Goal: Information Seeking & Learning: Find specific fact

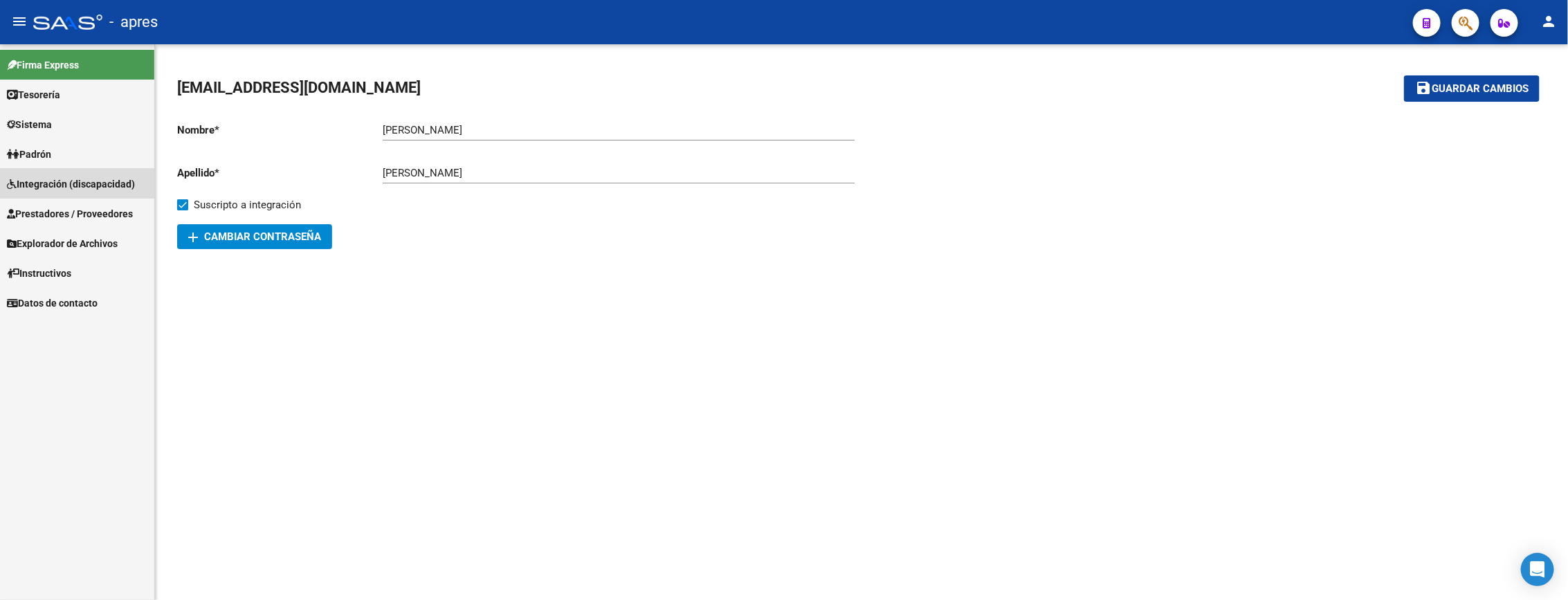
click at [121, 194] on link "Integración (discapacidad)" at bounding box center [77, 184] width 154 height 30
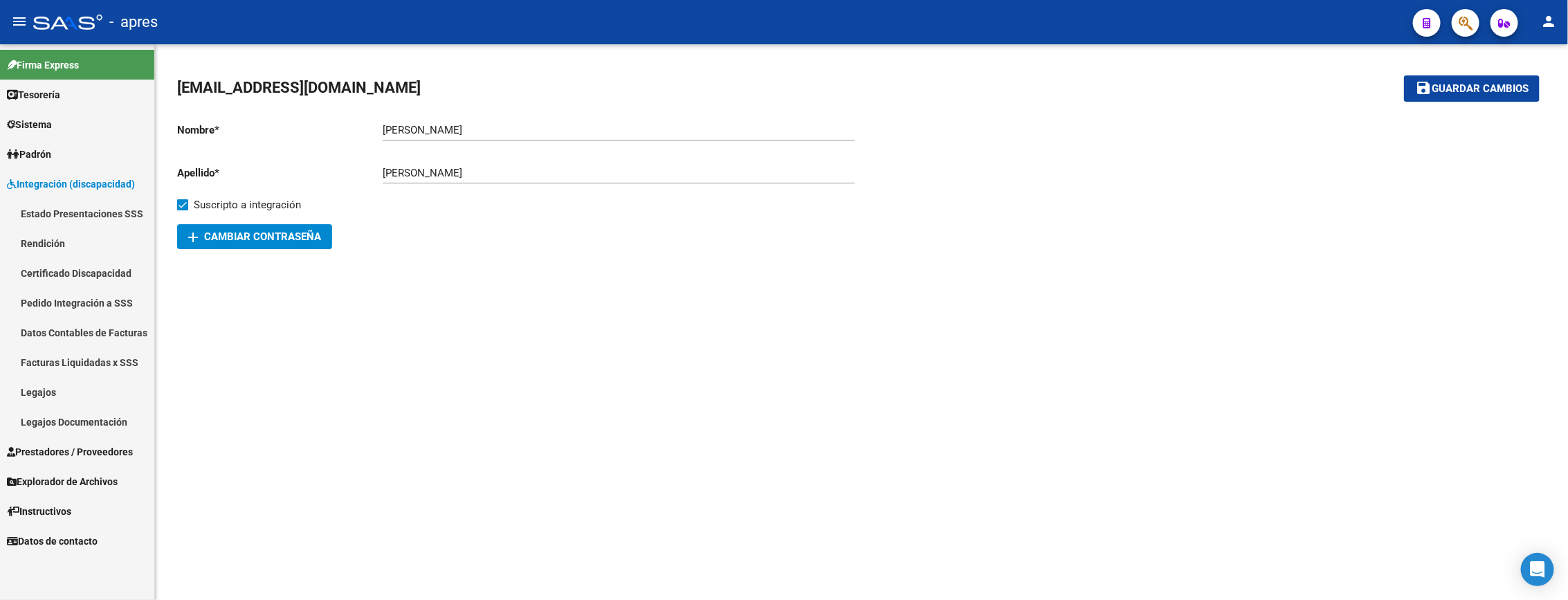
click at [120, 194] on link "Integración (discapacidad)" at bounding box center [77, 184] width 154 height 30
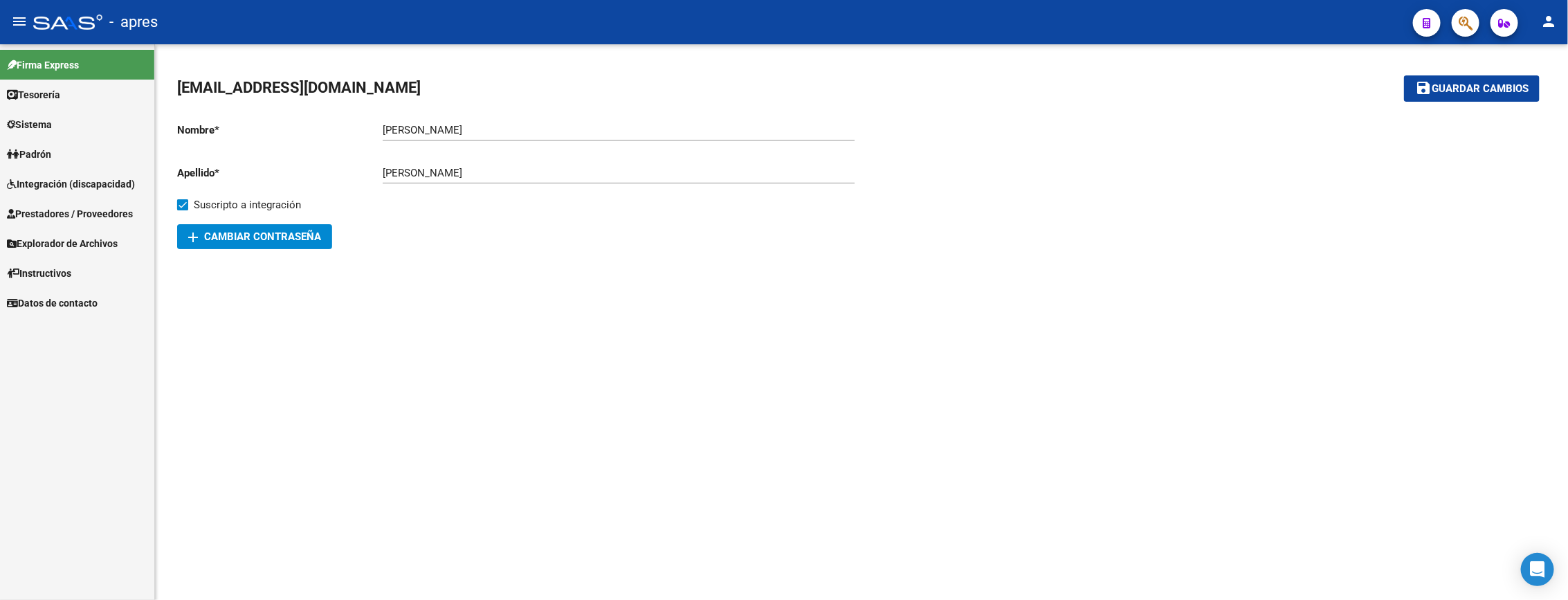
click at [108, 213] on span "Prestadores / Proveedores" at bounding box center [70, 214] width 126 height 15
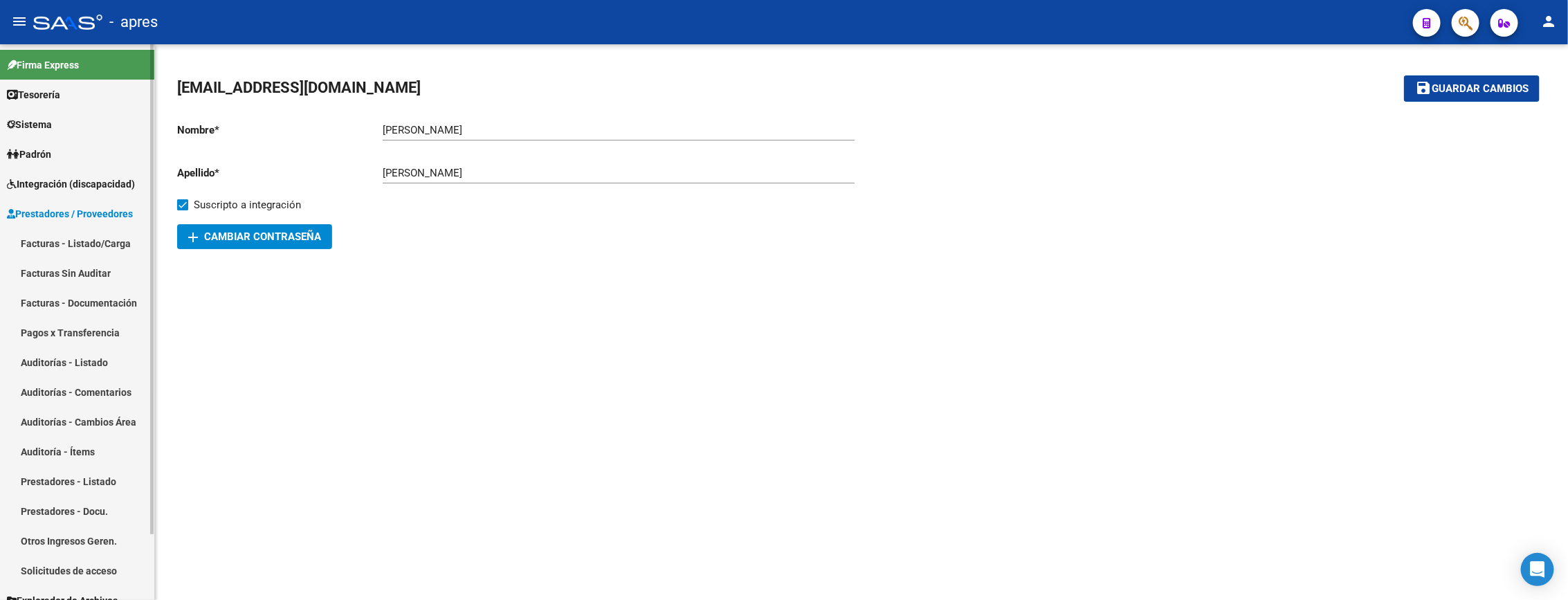
click at [104, 247] on link "Facturas - Listado/Carga" at bounding box center [77, 243] width 154 height 30
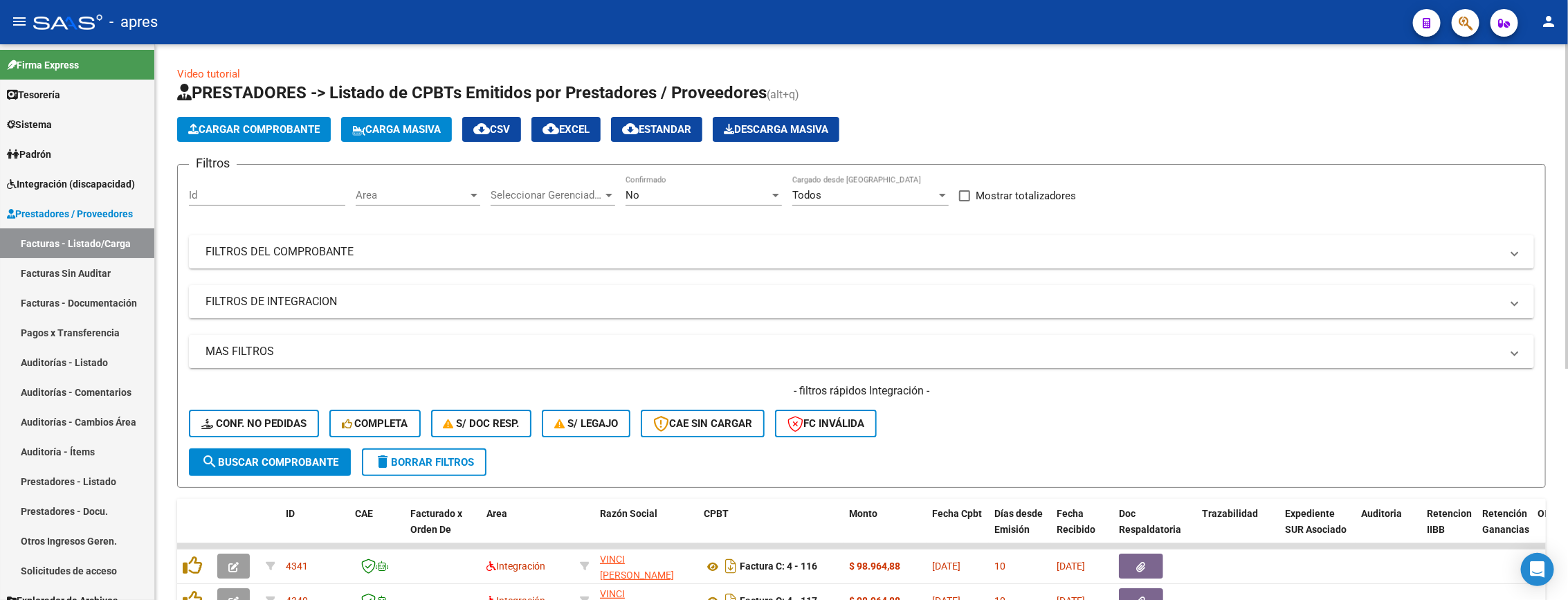
click at [285, 478] on form "Filtros Id Area Area Seleccionar Gerenciador Seleccionar Gerenciador No Confirm…" at bounding box center [861, 326] width 1369 height 324
click at [285, 461] on span "search Buscar Comprobante" at bounding box center [269, 463] width 137 height 13
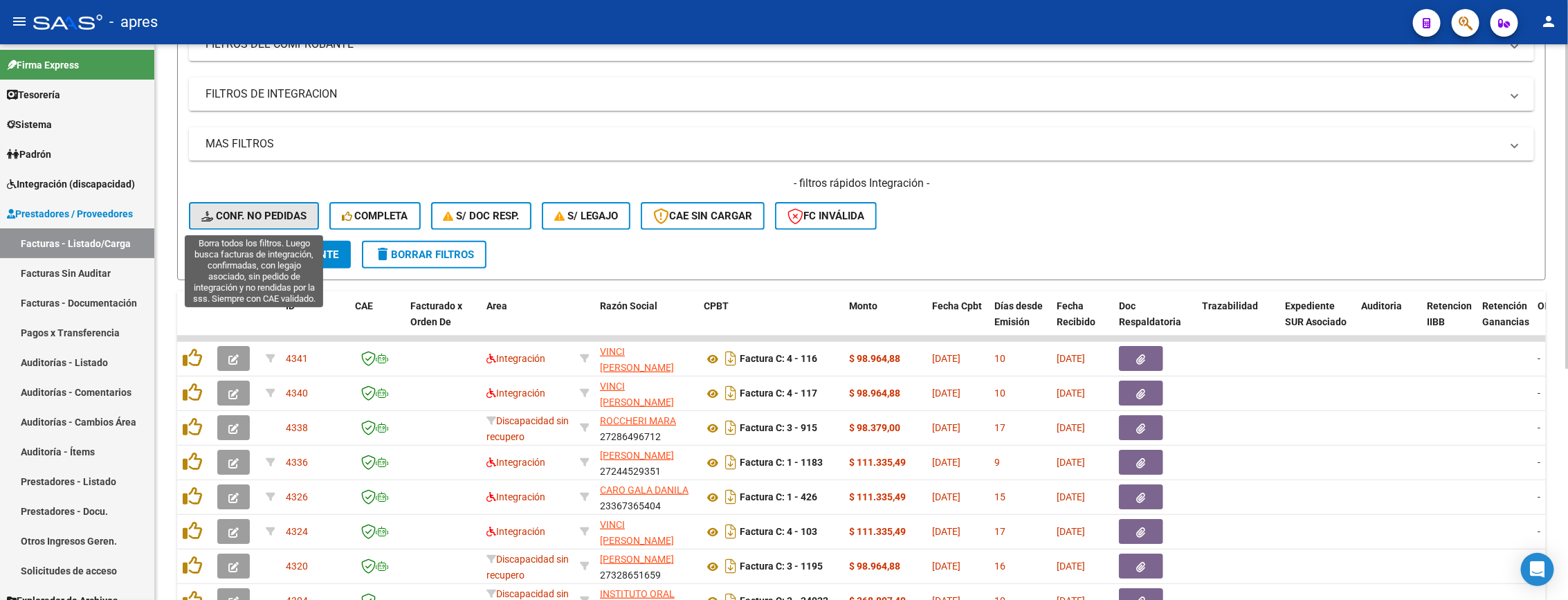
click at [281, 221] on span "Conf. no pedidas" at bounding box center [254, 216] width 105 height 13
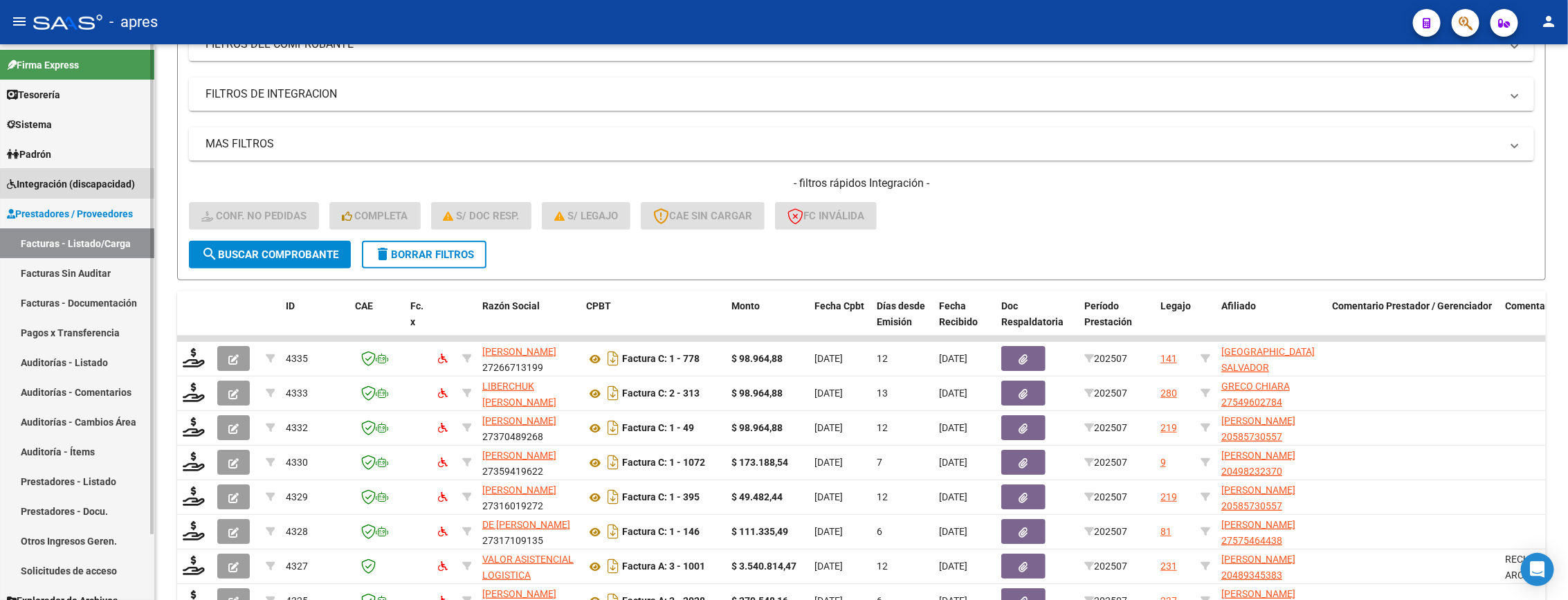
click at [98, 183] on span "Integración (discapacidad)" at bounding box center [71, 184] width 128 height 15
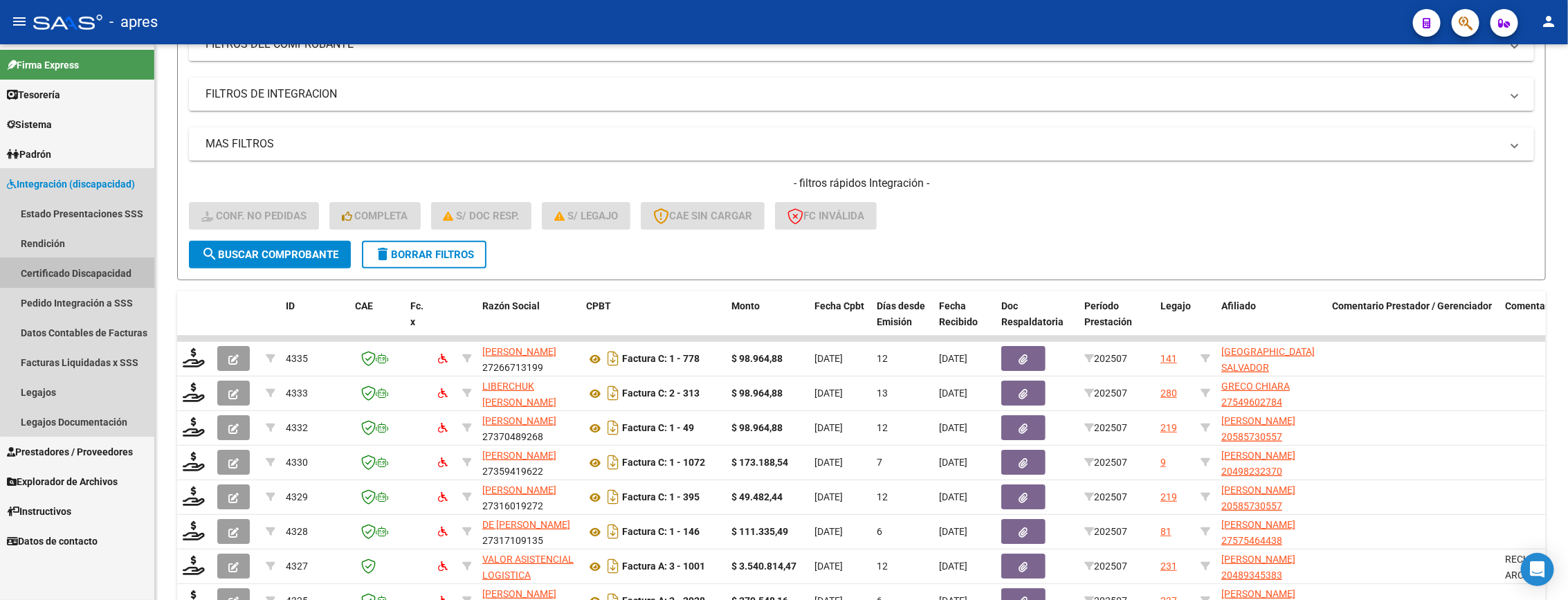
click at [90, 276] on link "Certificado Discapacidad" at bounding box center [77, 273] width 154 height 30
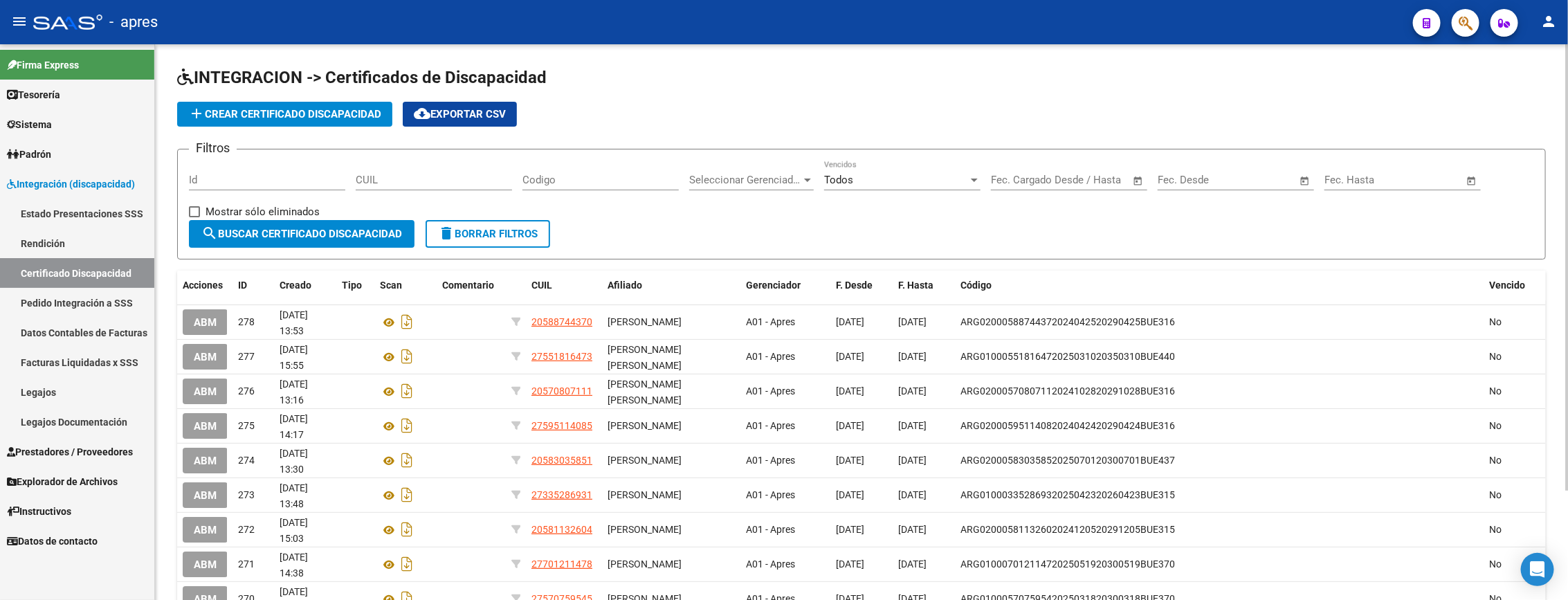
click at [465, 112] on span "cloud_download Exportar CSV" at bounding box center [459, 114] width 92 height 13
click at [56, 385] on link "Legajos" at bounding box center [77, 392] width 154 height 30
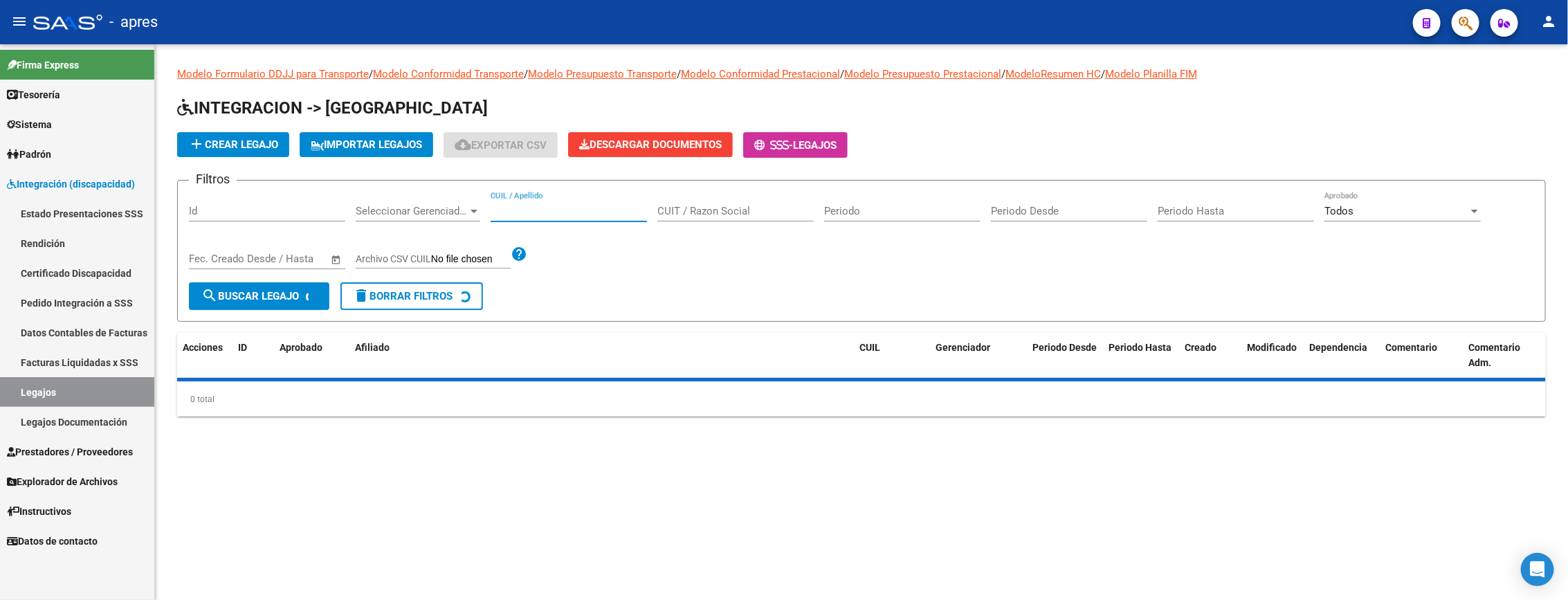
click at [527, 214] on input "CUIL / Apellido" at bounding box center [568, 211] width 156 height 13
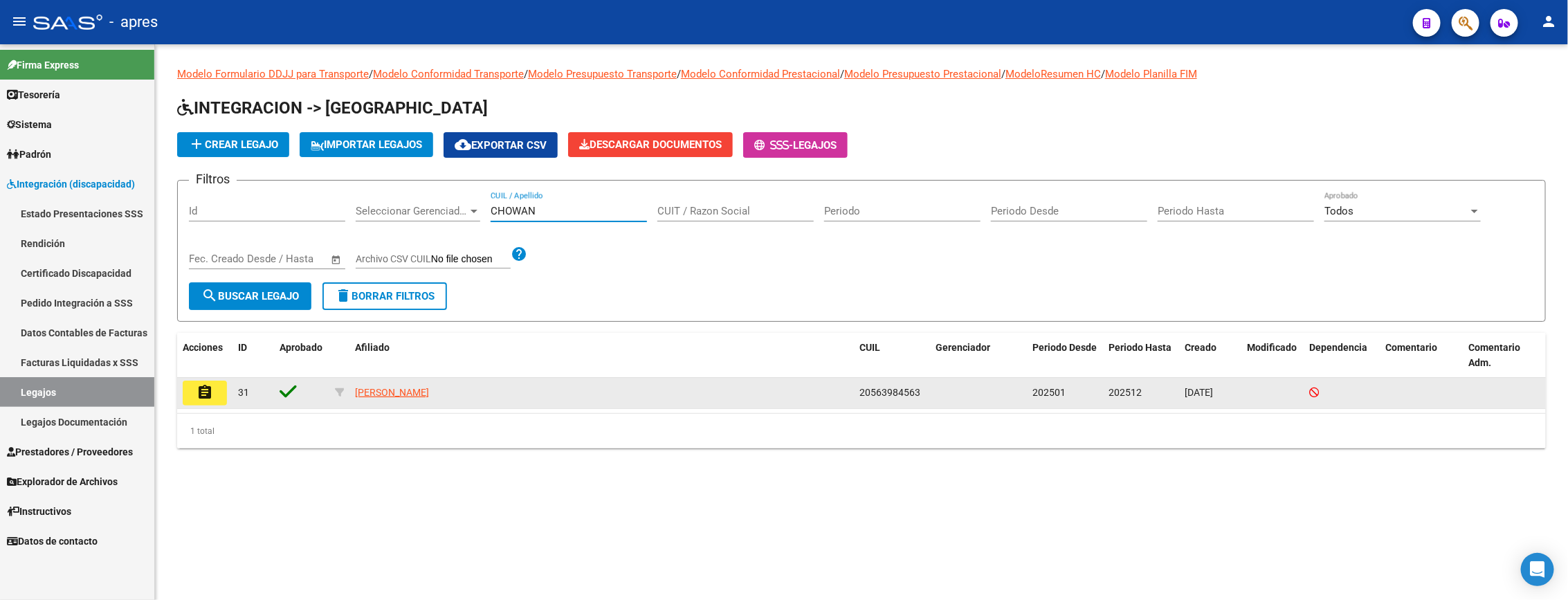
type input "CHOWAN"
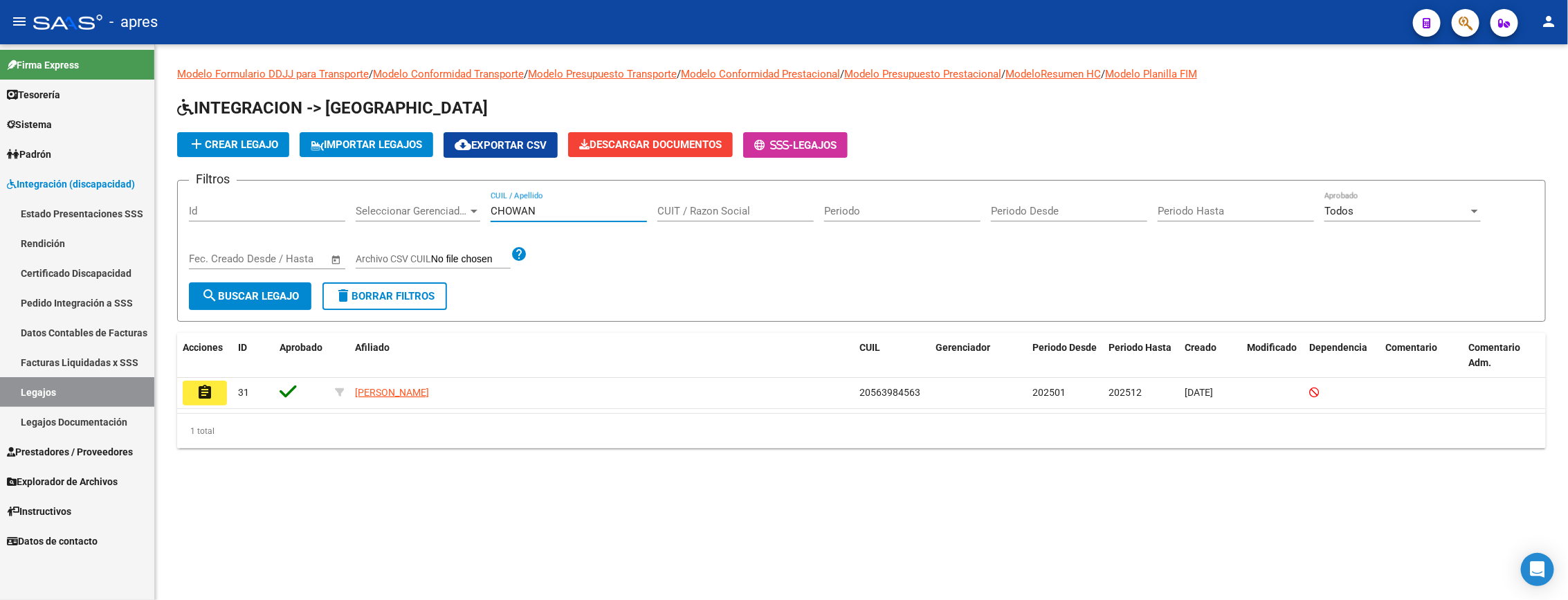
drag, startPoint x: 212, startPoint y: 401, endPoint x: 170, endPoint y: 368, distance: 53.4
click at [212, 399] on button "assignment" at bounding box center [205, 393] width 44 height 25
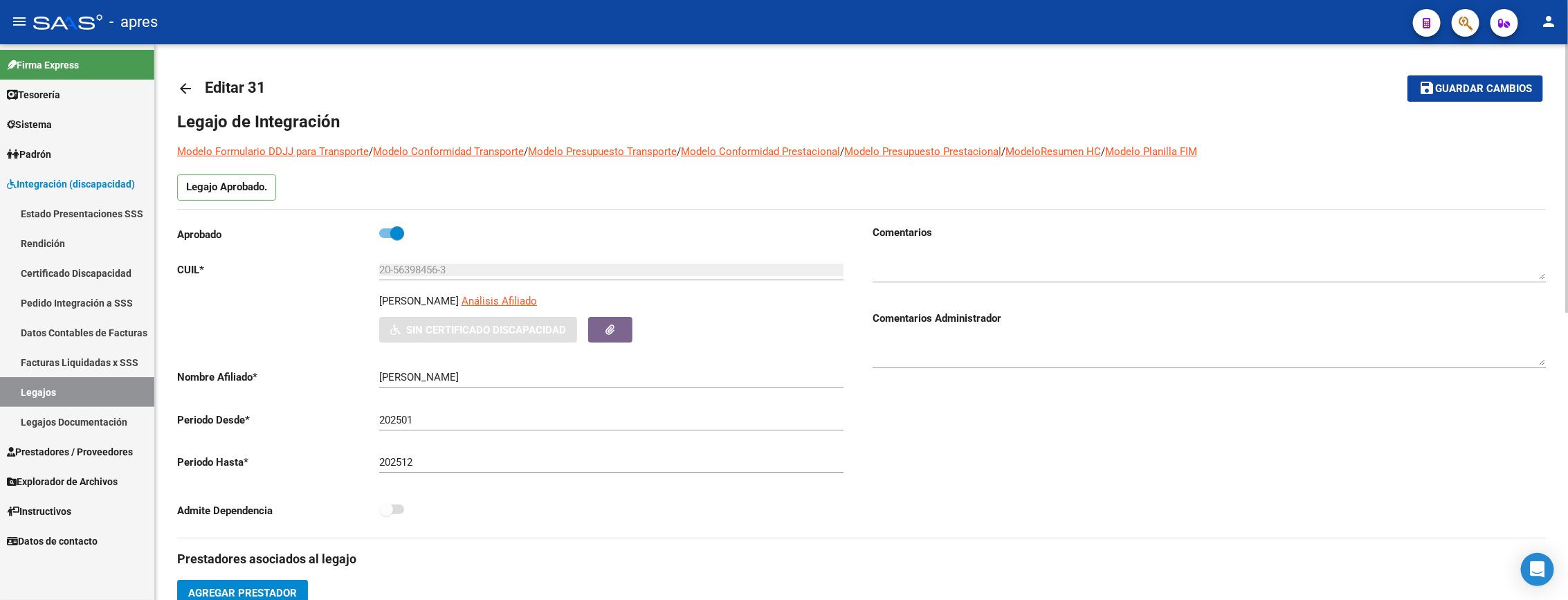
click at [381, 232] on span at bounding box center [392, 233] width 25 height 9
click at [386, 238] on input "checkbox" at bounding box center [386, 238] width 1 height 1
checkbox input "false"
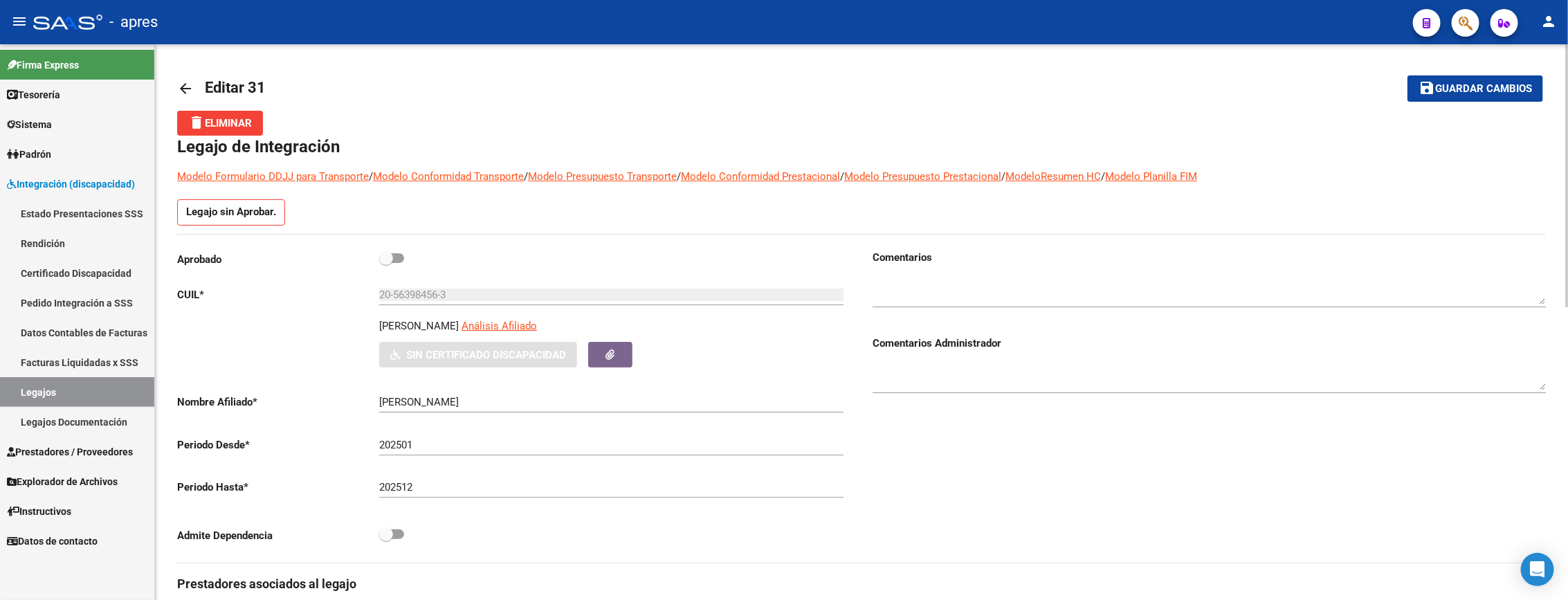
click at [249, 129] on span "delete Eliminar" at bounding box center [220, 123] width 64 height 13
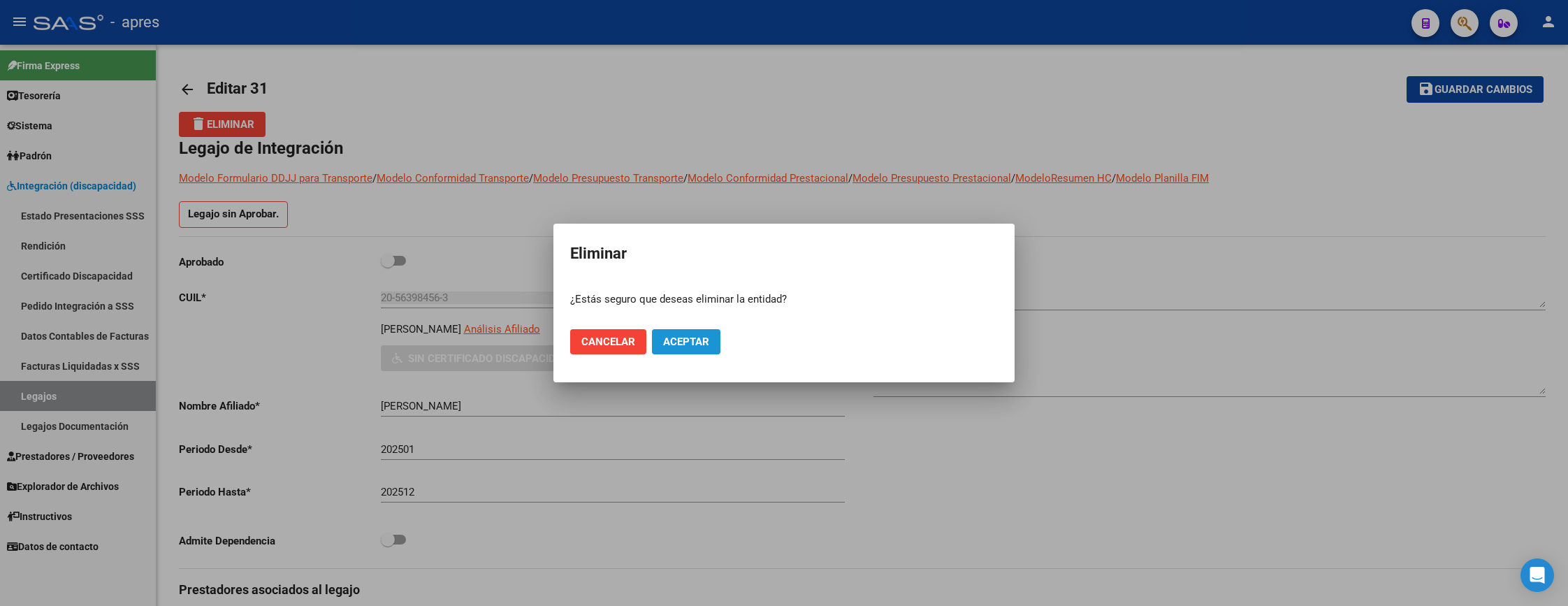
click at [679, 344] on span "Aceptar" at bounding box center [686, 342] width 46 height 13
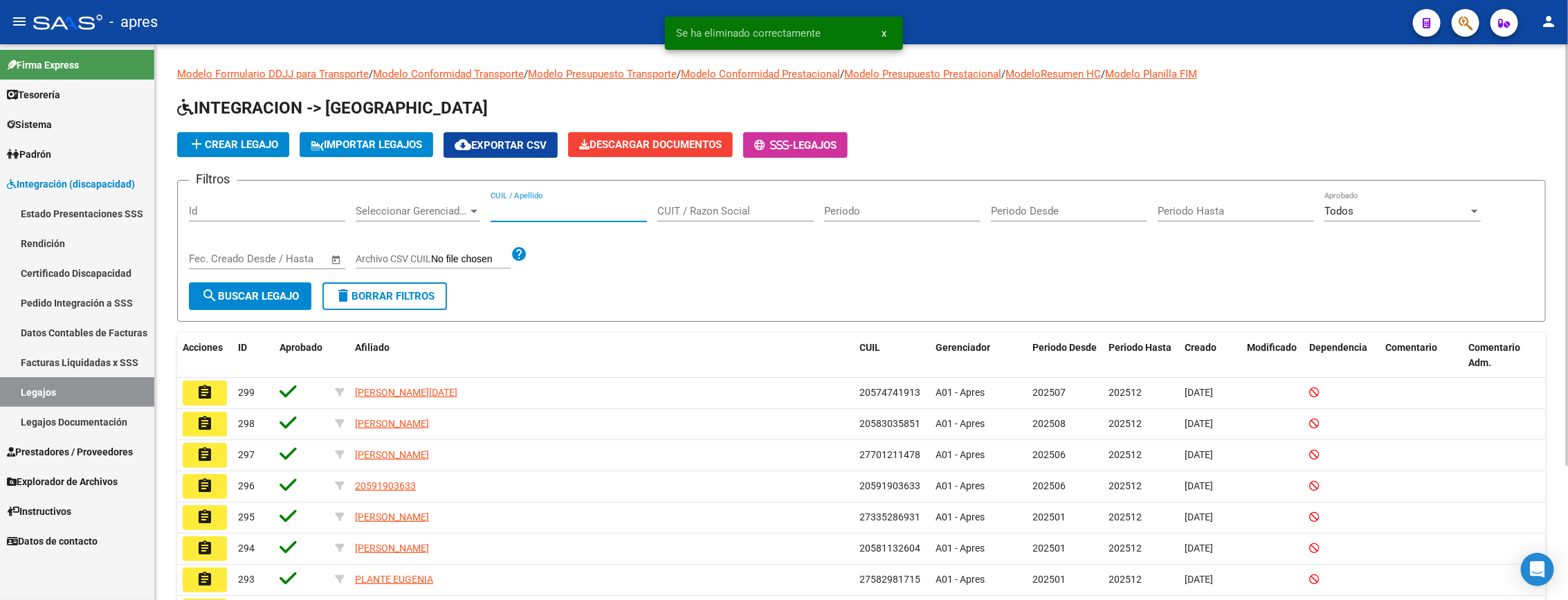
click at [558, 210] on input "CUIL / Apellido" at bounding box center [568, 211] width 156 height 13
type input "A"
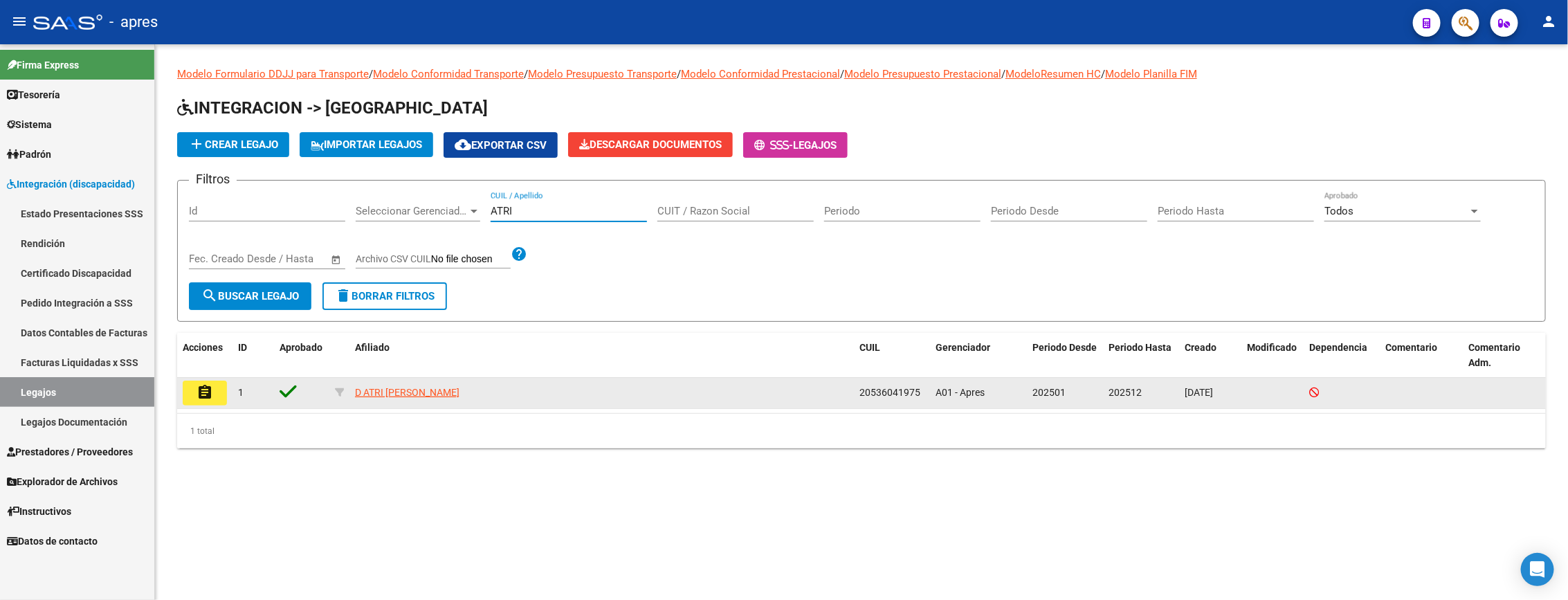
type input "ATRI"
click at [210, 393] on mat-icon "assignment" at bounding box center [204, 392] width 16 height 16
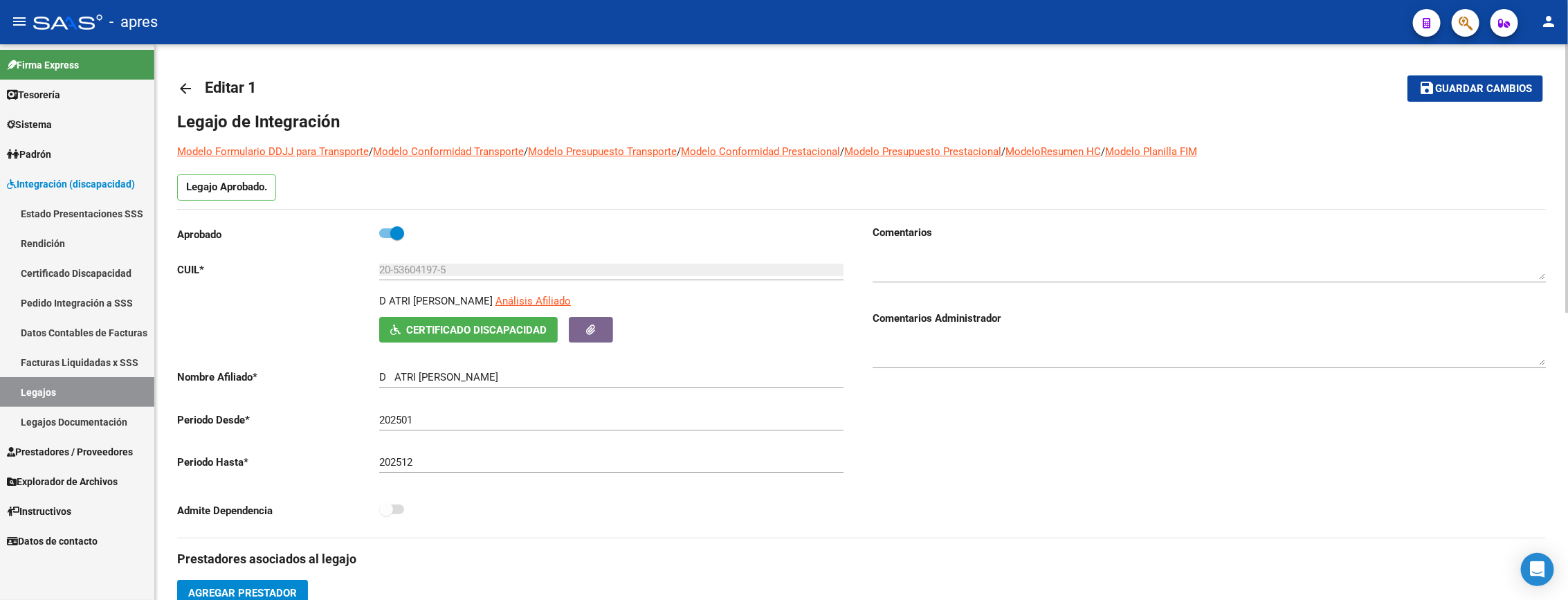
drag, startPoint x: 384, startPoint y: 239, endPoint x: 378, endPoint y: 179, distance: 60.3
click at [384, 235] on span at bounding box center [392, 233] width 25 height 9
click at [386, 238] on input "checkbox" at bounding box center [386, 238] width 1 height 1
checkbox input "false"
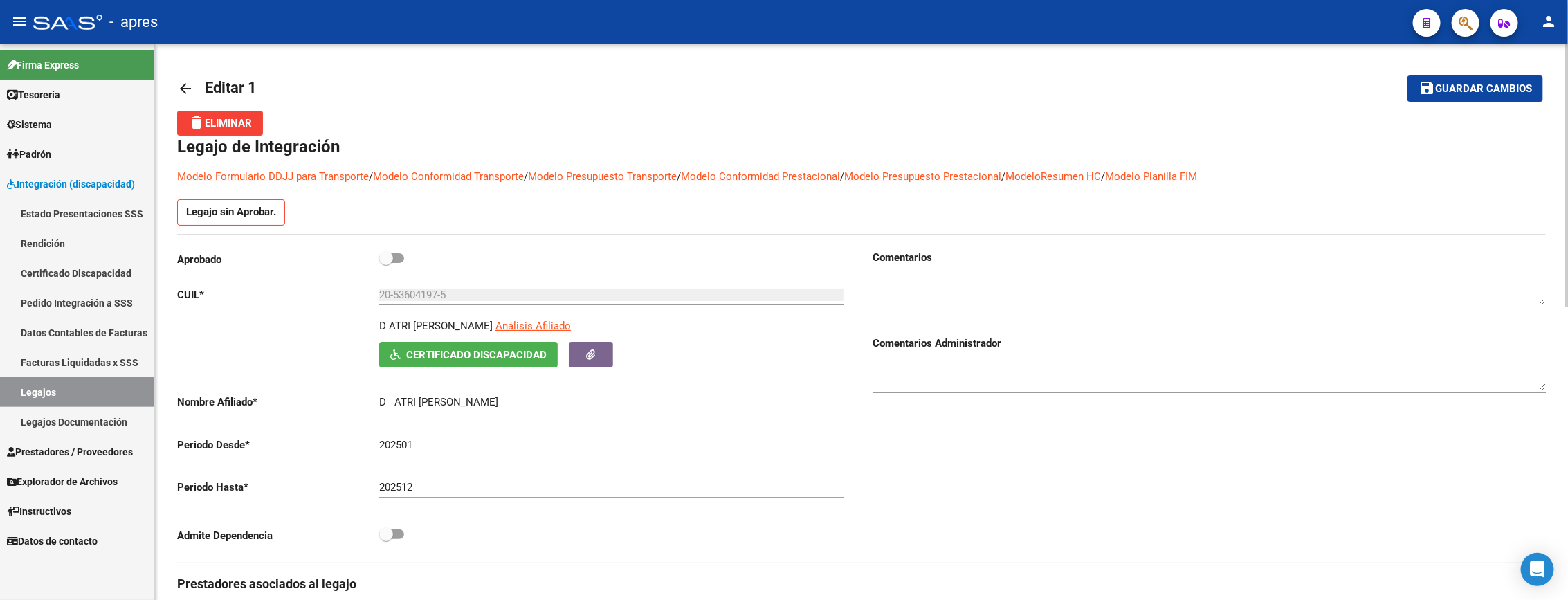
click at [225, 117] on span "delete Eliminar" at bounding box center [220, 123] width 64 height 13
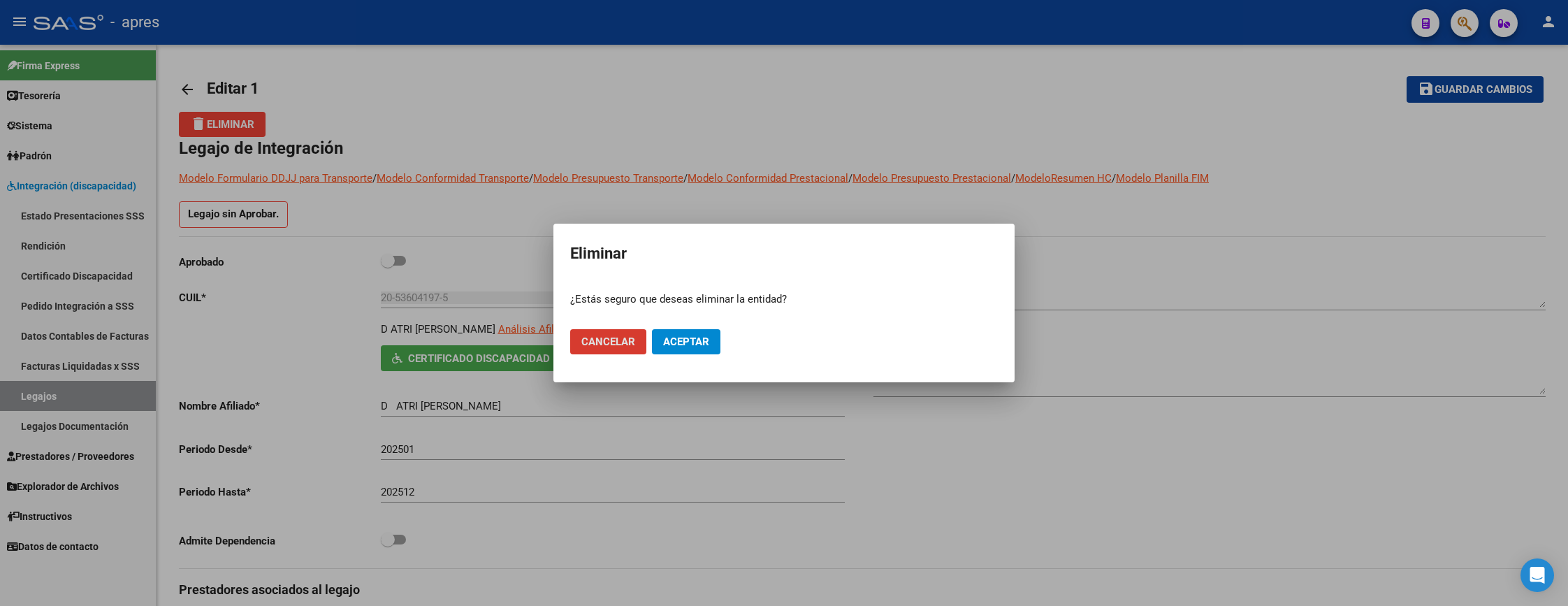
click at [675, 340] on span "Aceptar" at bounding box center [686, 342] width 46 height 13
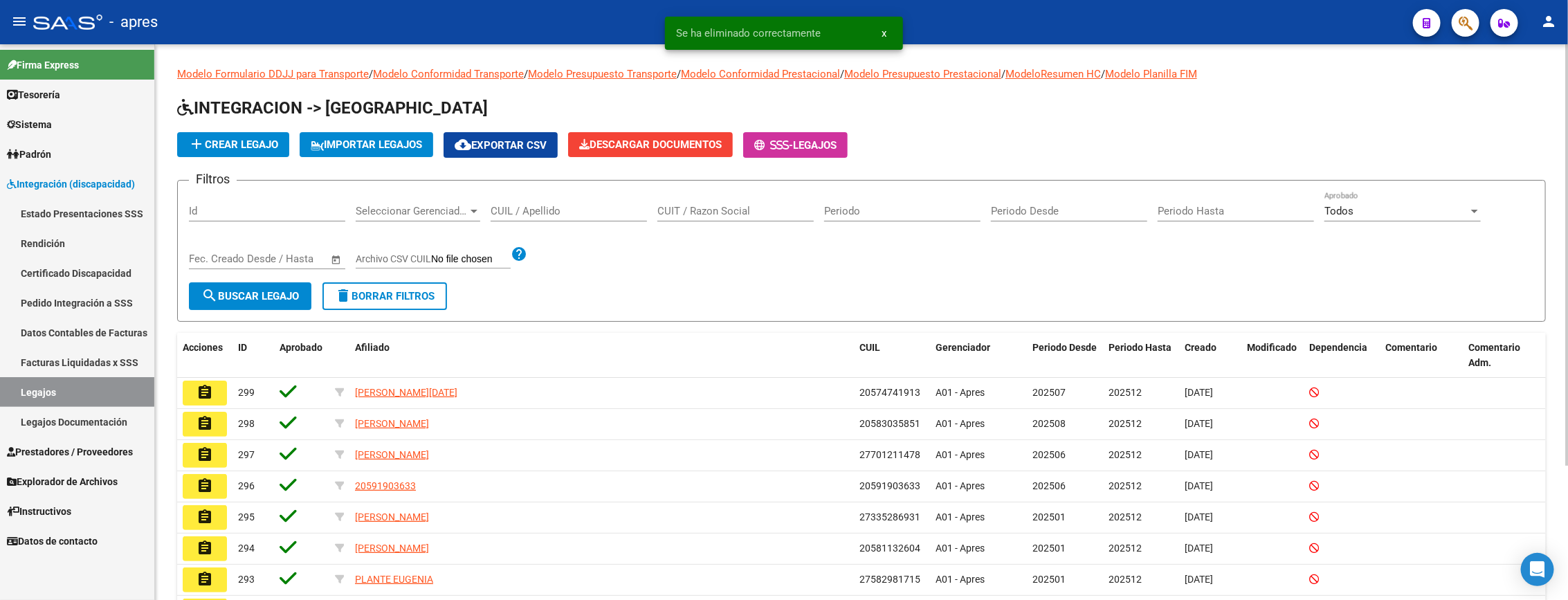
click at [519, 213] on input "CUIL / Apellido" at bounding box center [568, 211] width 156 height 13
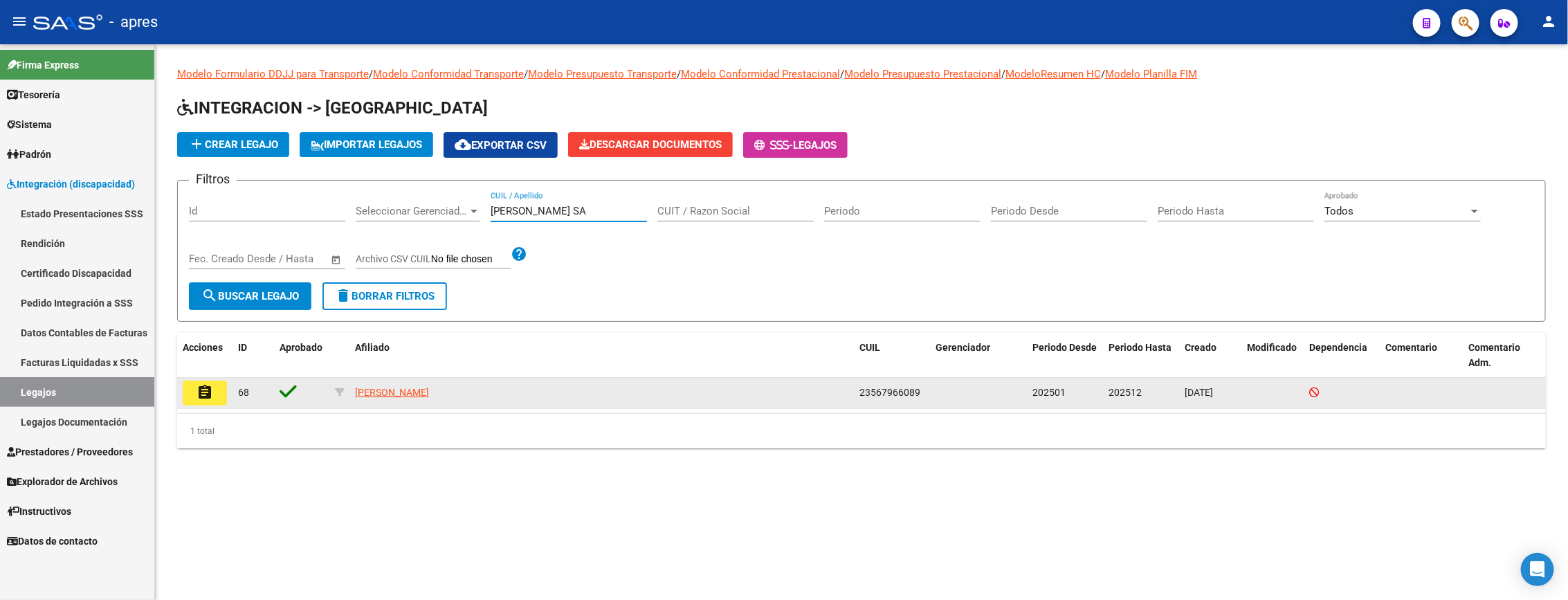
type input "[PERSON_NAME] SA"
click at [199, 393] on mat-icon "assignment" at bounding box center [204, 392] width 16 height 16
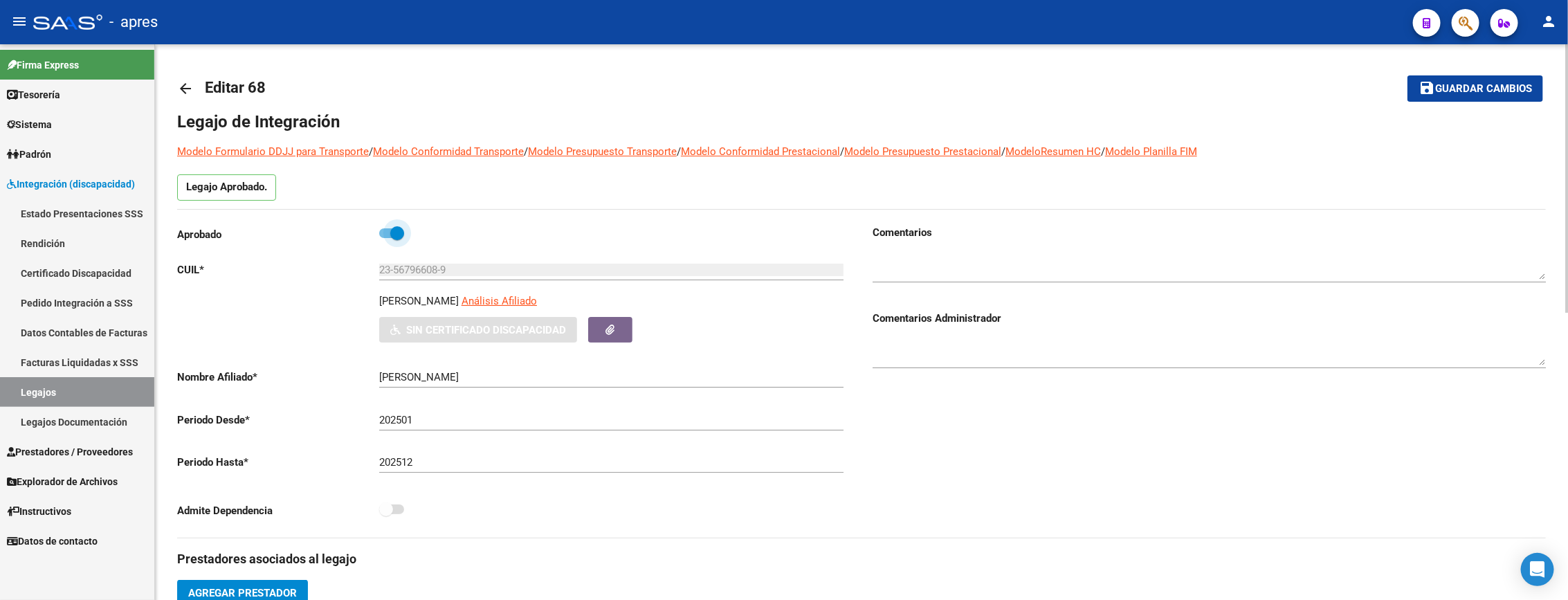
click at [385, 235] on span at bounding box center [392, 233] width 25 height 9
click at [386, 238] on input "checkbox" at bounding box center [386, 238] width 1 height 1
checkbox input "false"
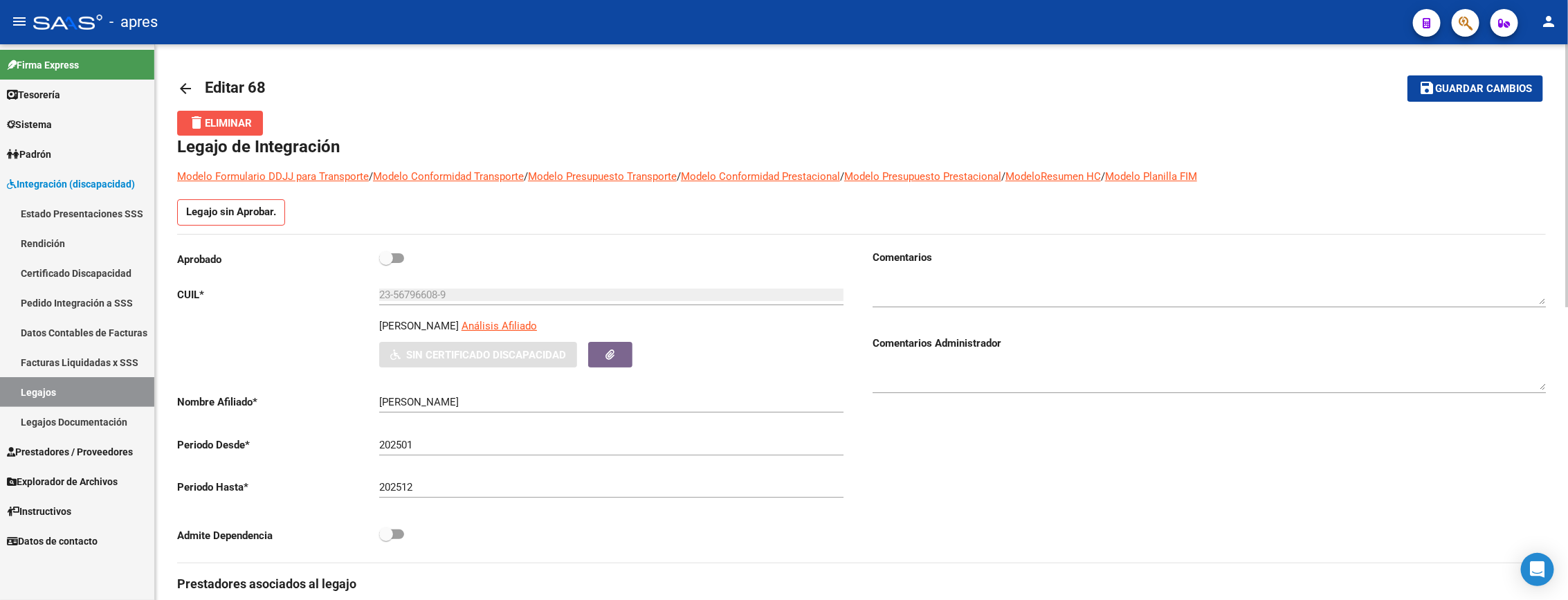
click at [216, 119] on span "delete Eliminar" at bounding box center [220, 123] width 64 height 13
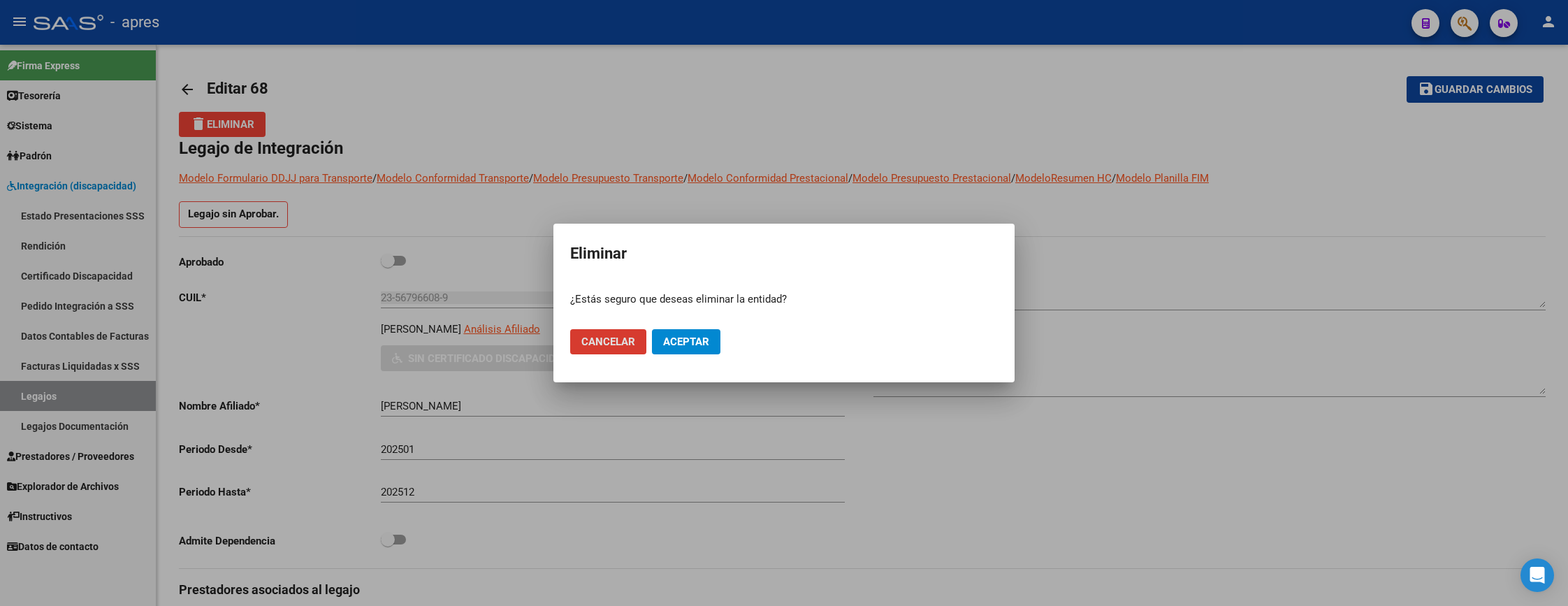
click at [692, 339] on span "Aceptar" at bounding box center [686, 342] width 46 height 13
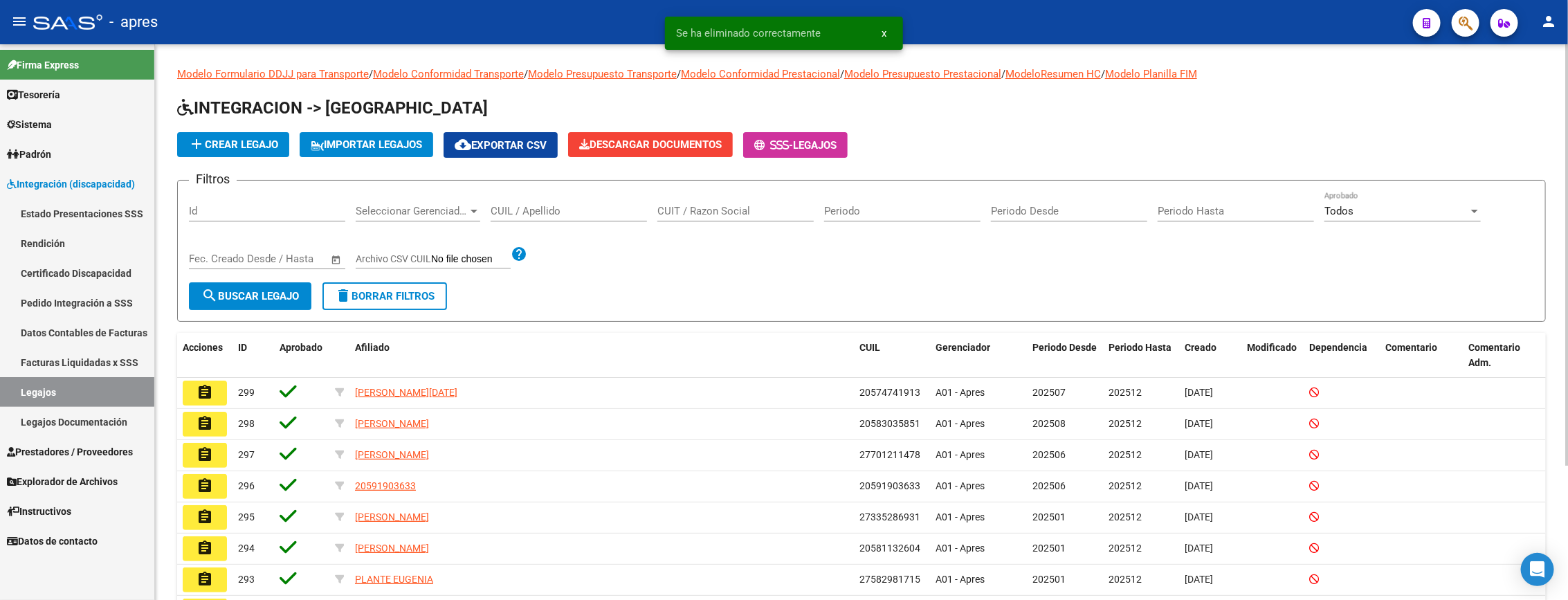
click at [504, 214] on input "CUIL / Apellido" at bounding box center [568, 211] width 156 height 13
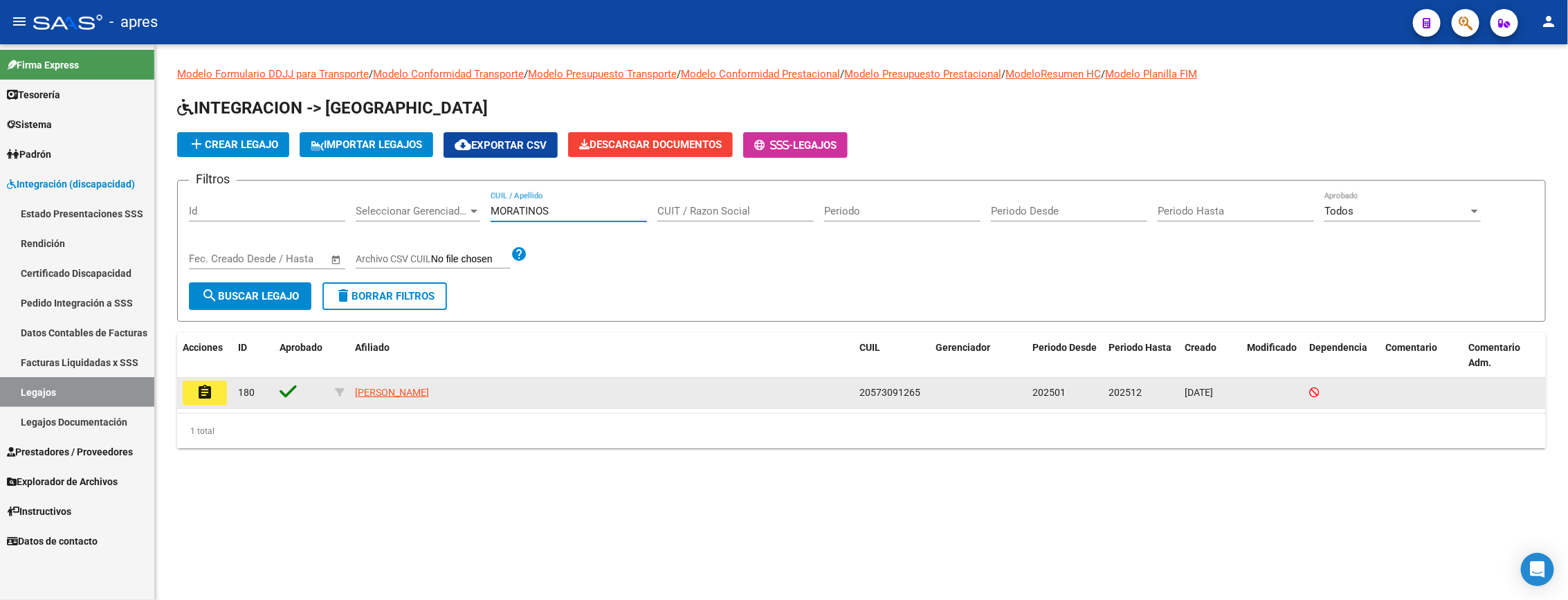
type input "MORATINOS"
click at [228, 388] on datatable-body-cell "assignment" at bounding box center [205, 393] width 55 height 31
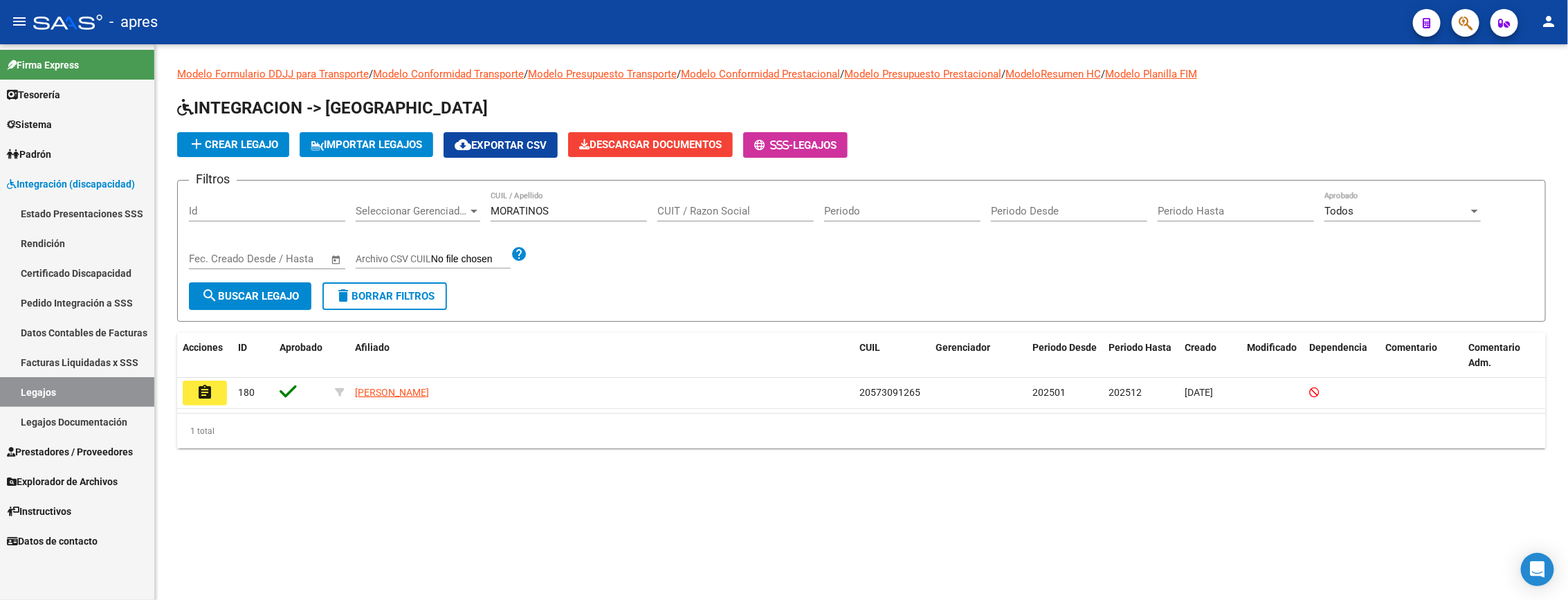
click at [201, 393] on mat-icon "assignment" at bounding box center [204, 392] width 16 height 16
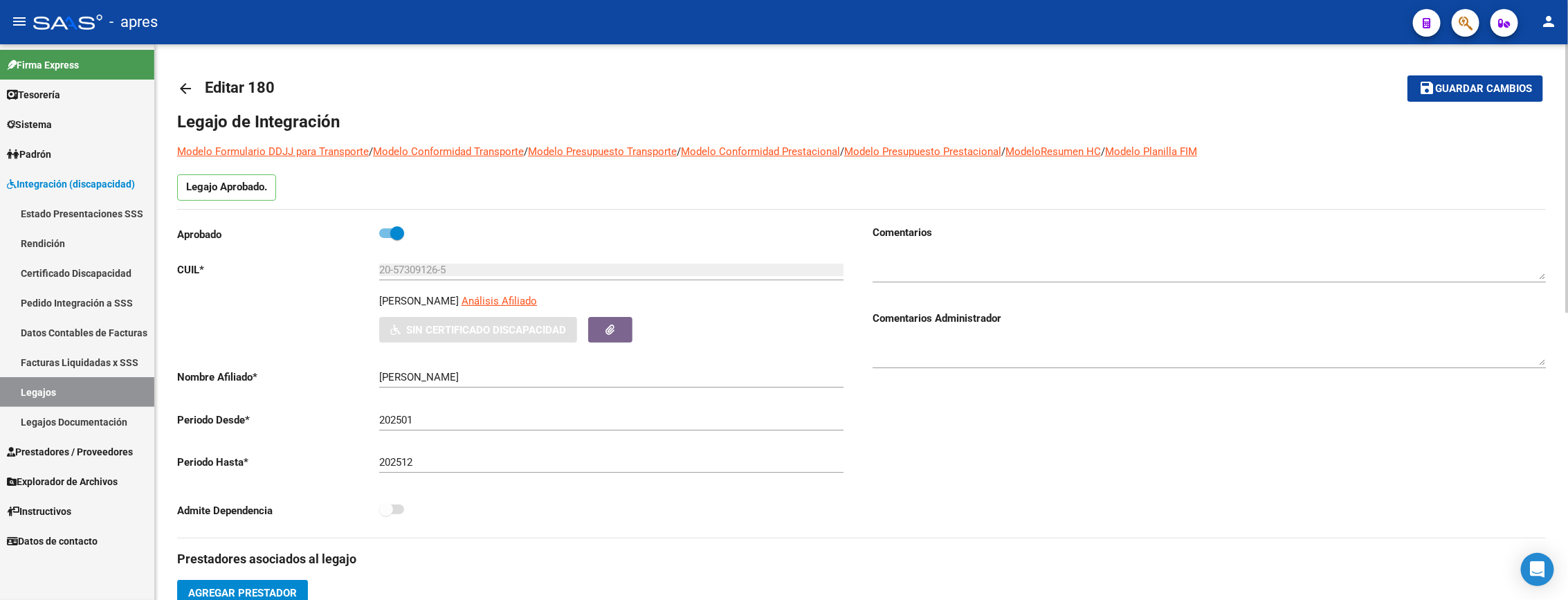
click at [384, 243] on div "Aprobado" at bounding box center [514, 237] width 673 height 26
click at [386, 229] on label at bounding box center [392, 232] width 25 height 16
click at [386, 238] on input "checkbox" at bounding box center [386, 238] width 1 height 1
checkbox input "false"
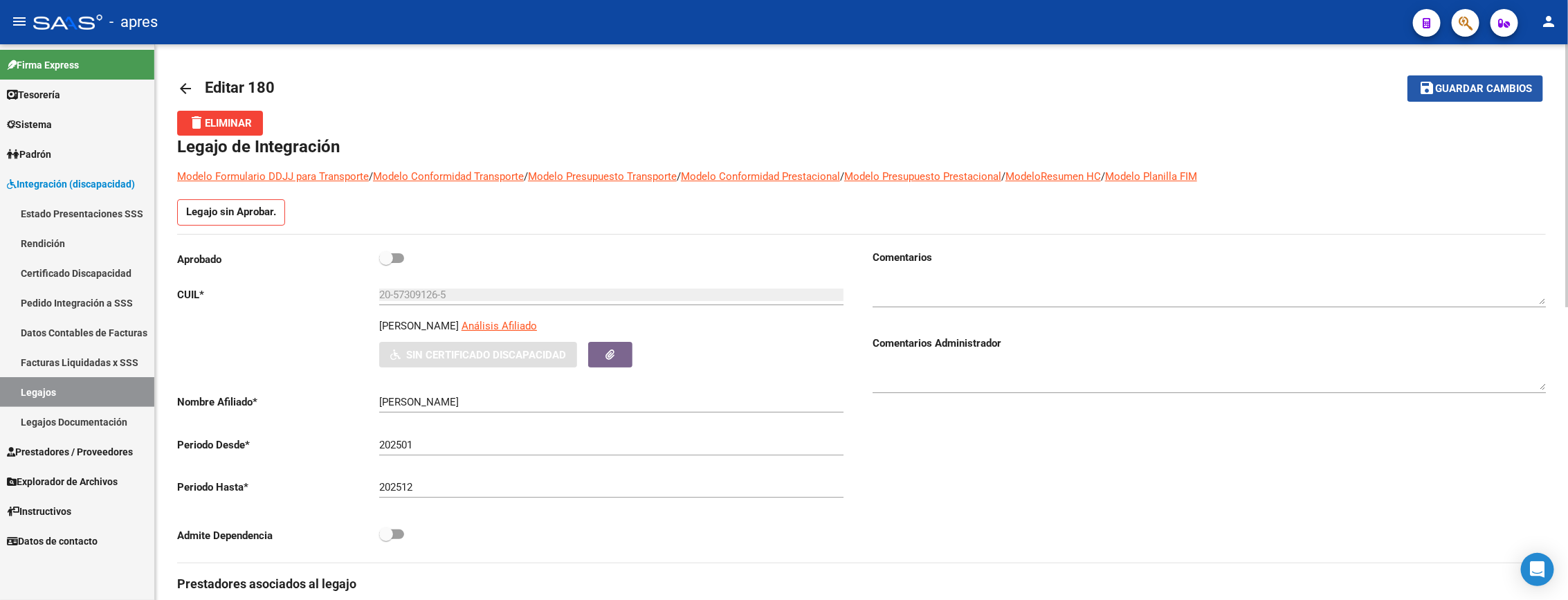
click at [1472, 77] on button "save Guardar cambios" at bounding box center [1475, 88] width 136 height 26
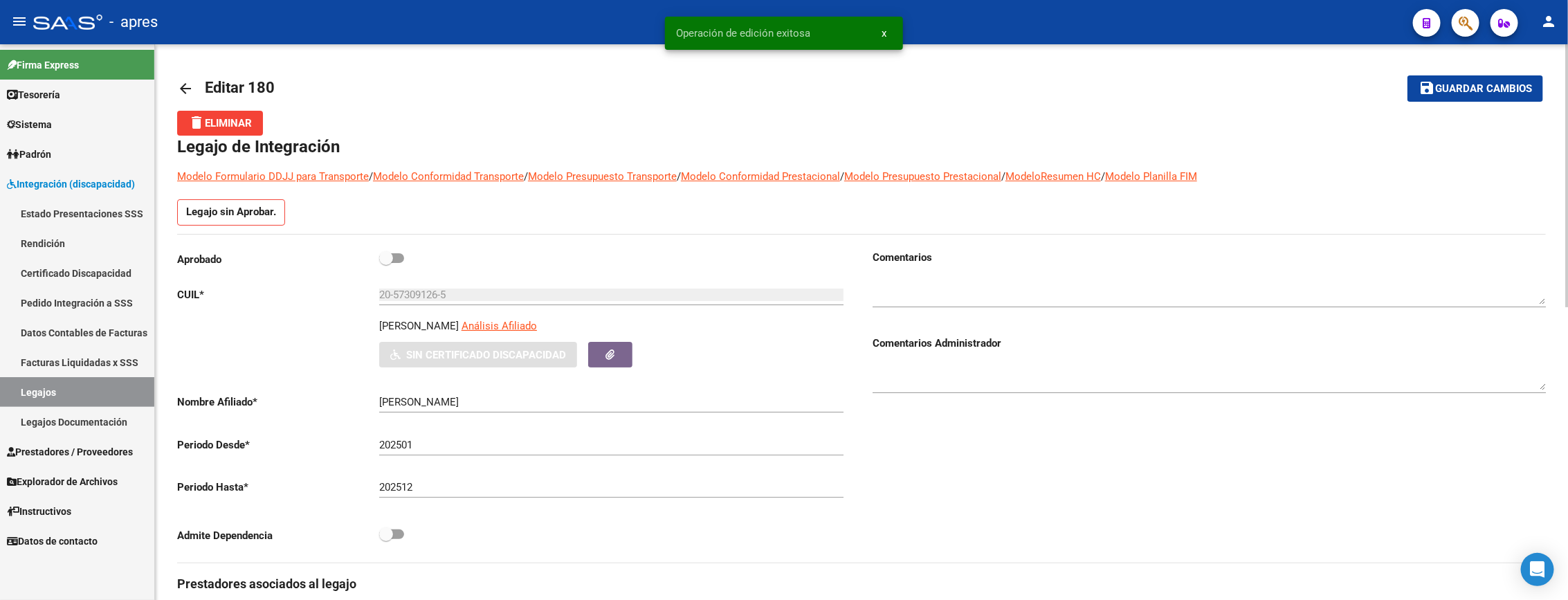
click at [194, 125] on mat-icon "delete" at bounding box center [196, 122] width 16 height 16
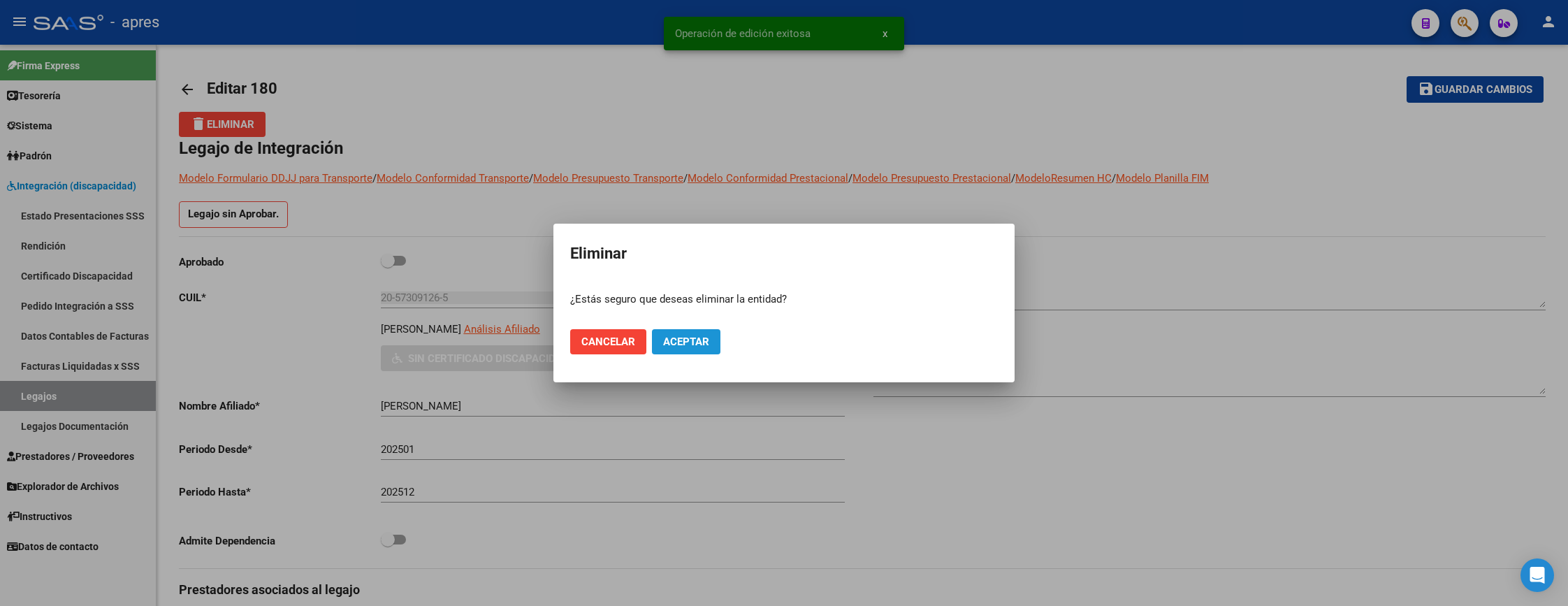
click at [673, 350] on button "Aceptar" at bounding box center [686, 342] width 68 height 25
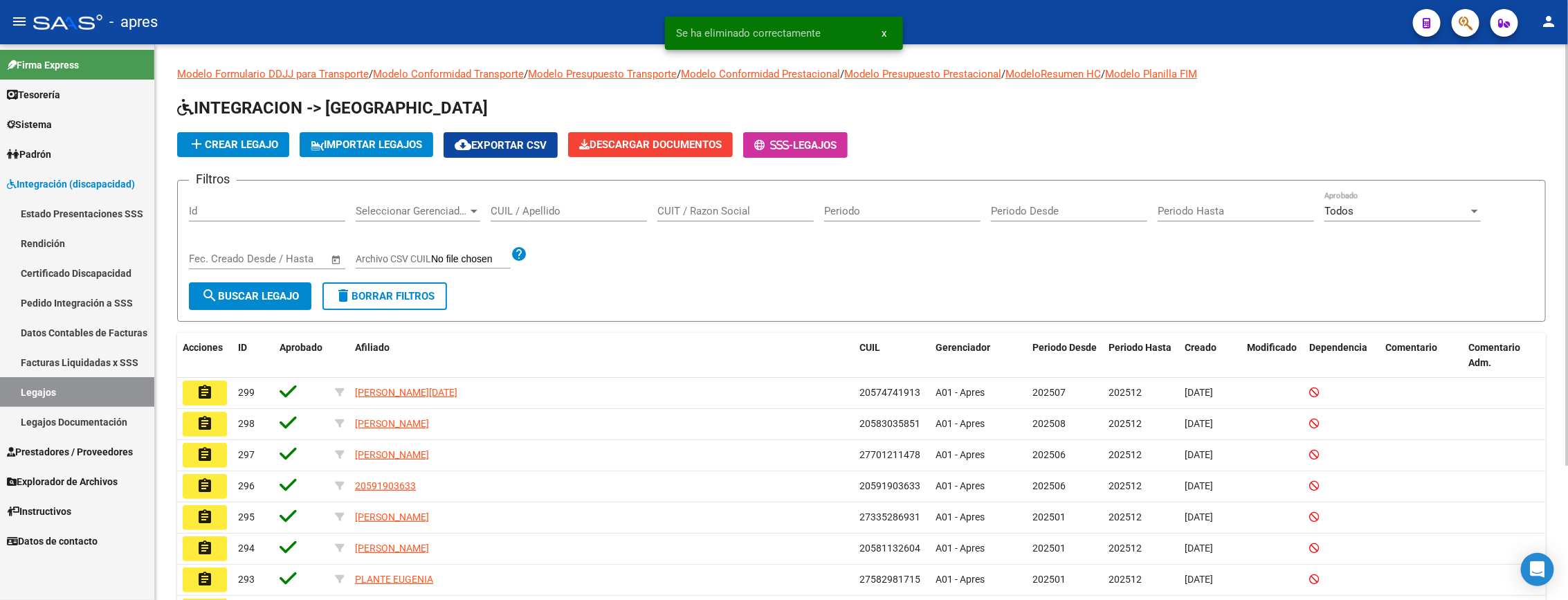
click at [561, 218] on div "CUIL / Apellido" at bounding box center [568, 207] width 156 height 30
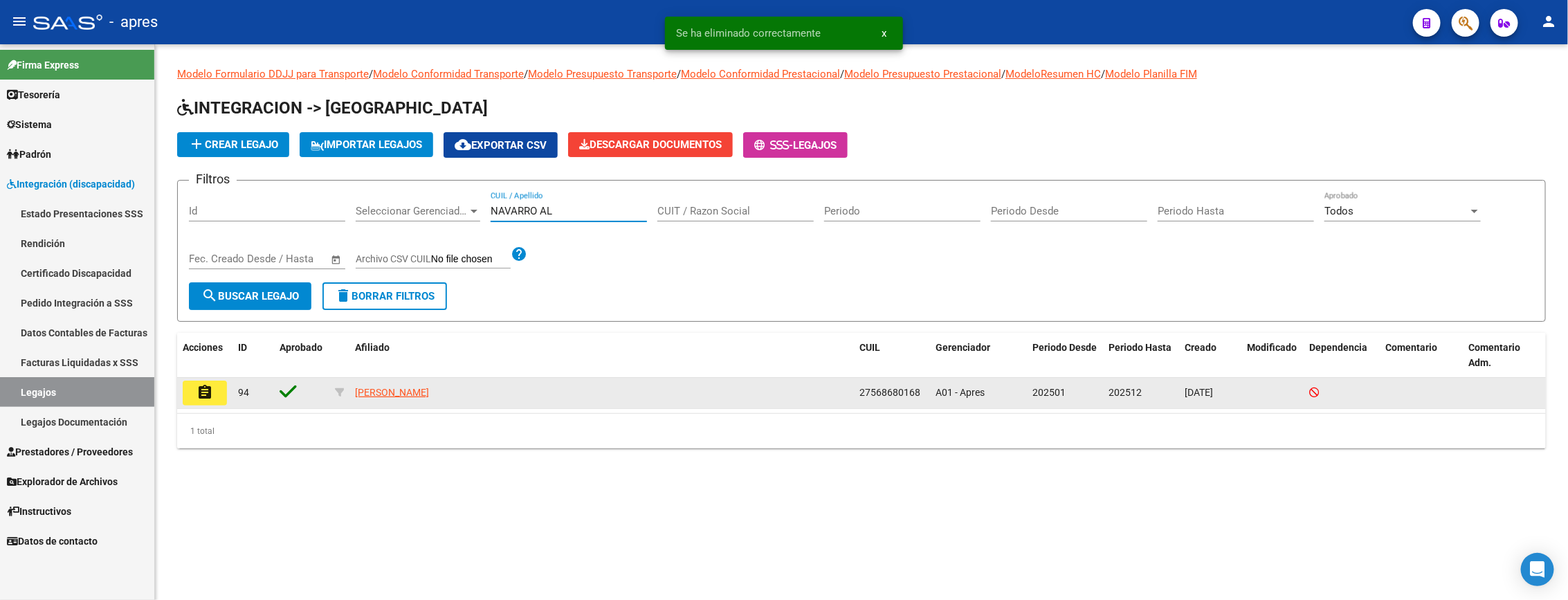
type input "NAVARRO AL"
click at [214, 397] on button "assignment" at bounding box center [205, 393] width 44 height 25
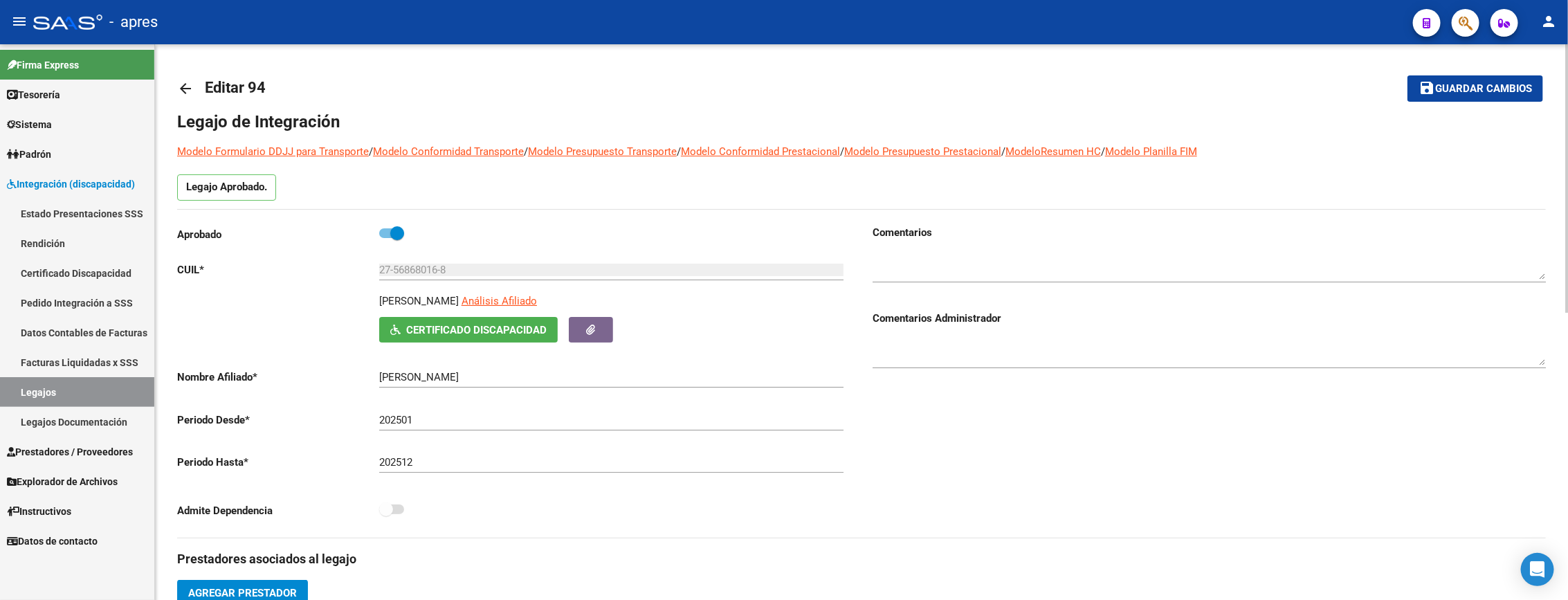
drag, startPoint x: 391, startPoint y: 235, endPoint x: 385, endPoint y: 207, distance: 28.6
click at [391, 232] on span at bounding box center [397, 233] width 14 height 14
click at [386, 238] on input "checkbox" at bounding box center [386, 238] width 1 height 1
checkbox input "false"
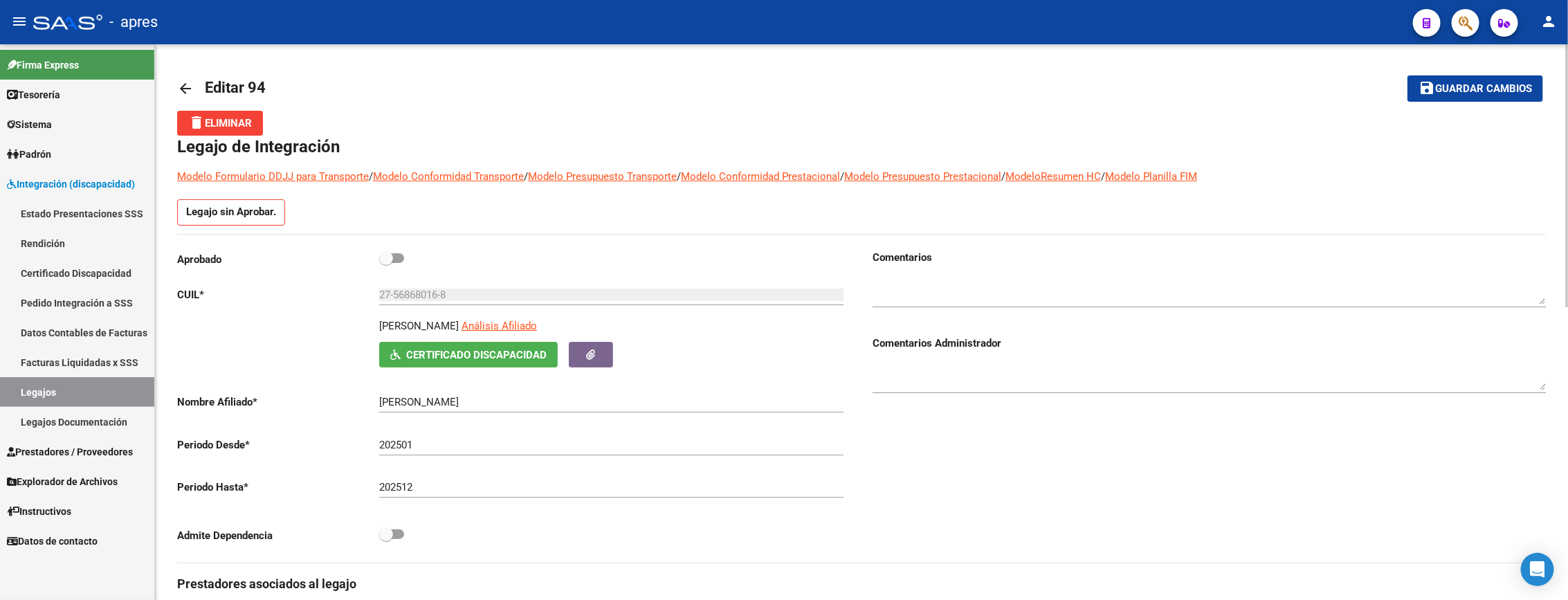
click at [204, 127] on span "delete Eliminar" at bounding box center [220, 123] width 64 height 13
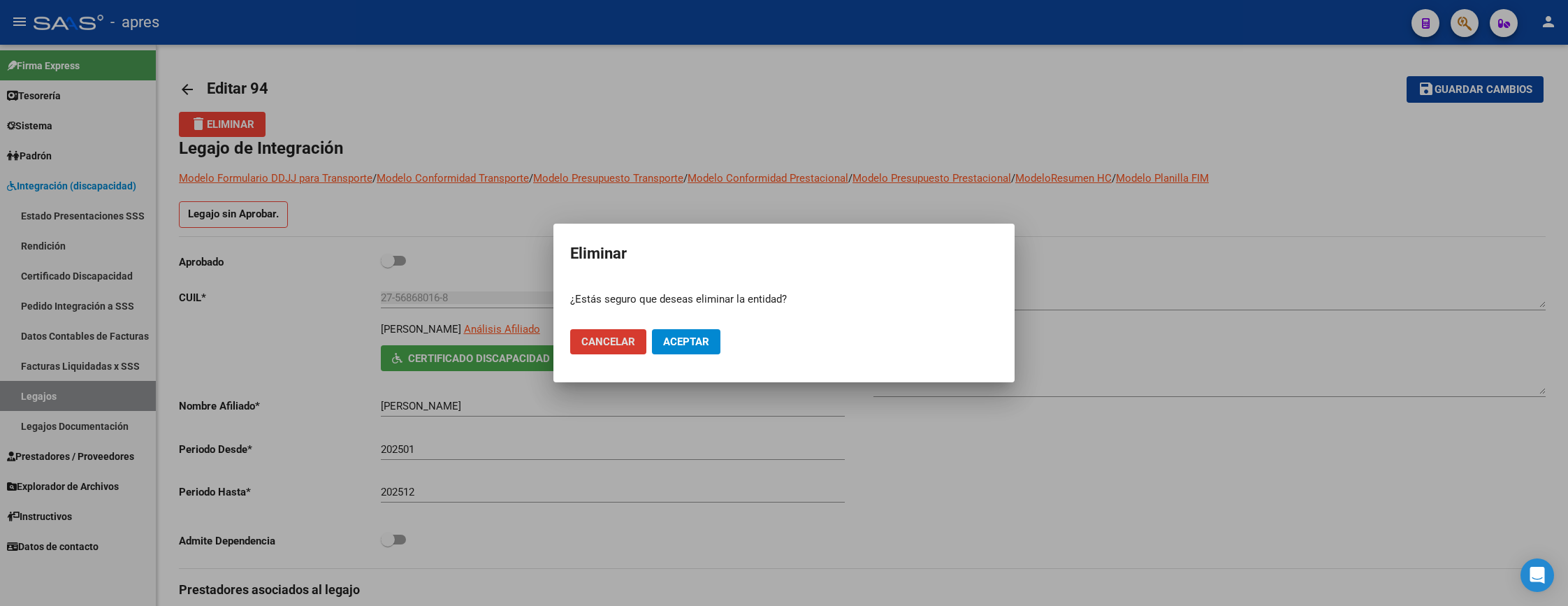
drag, startPoint x: 727, startPoint y: 349, endPoint x: 711, endPoint y: 349, distance: 16.0
click at [726, 349] on mat-dialog-actions "Cancelar Aceptar" at bounding box center [784, 342] width 427 height 48
click at [711, 349] on button "Aceptar" at bounding box center [686, 342] width 68 height 25
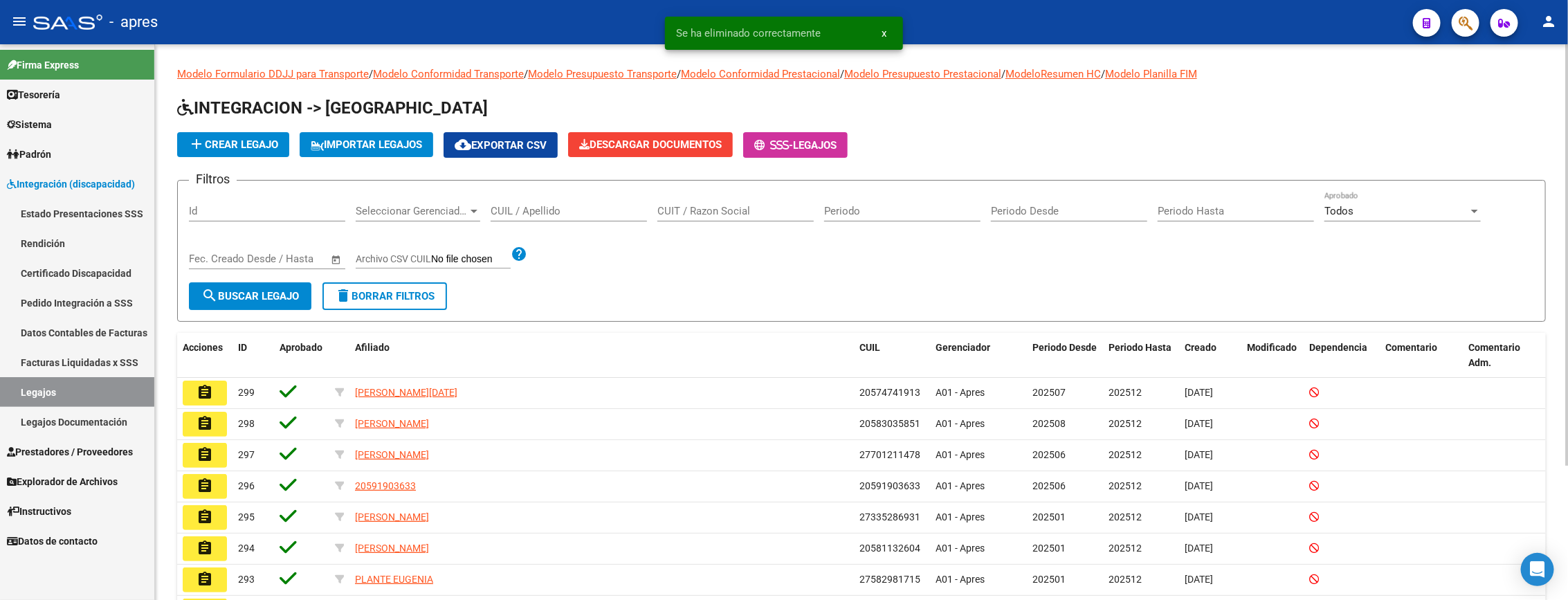
click at [539, 210] on input "CUIL / Apellido" at bounding box center [568, 211] width 156 height 13
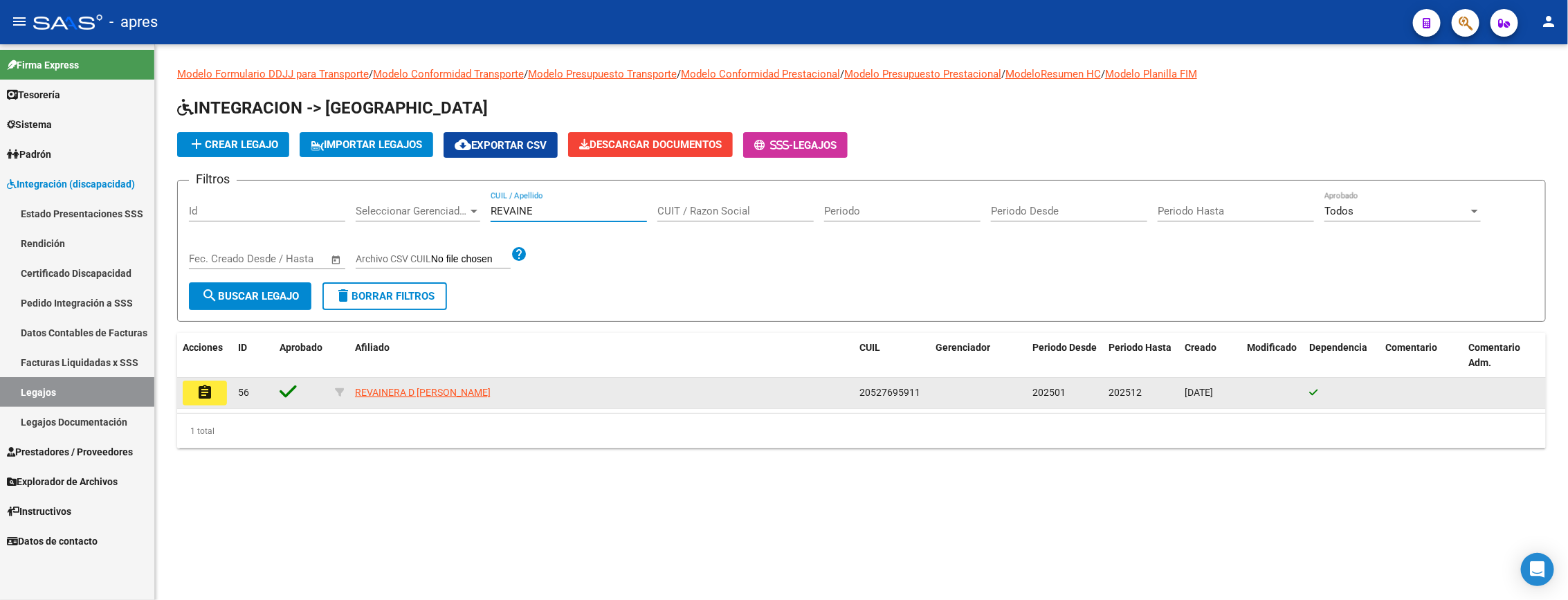
type input "REVAINE"
click at [204, 390] on mat-icon "assignment" at bounding box center [204, 392] width 16 height 16
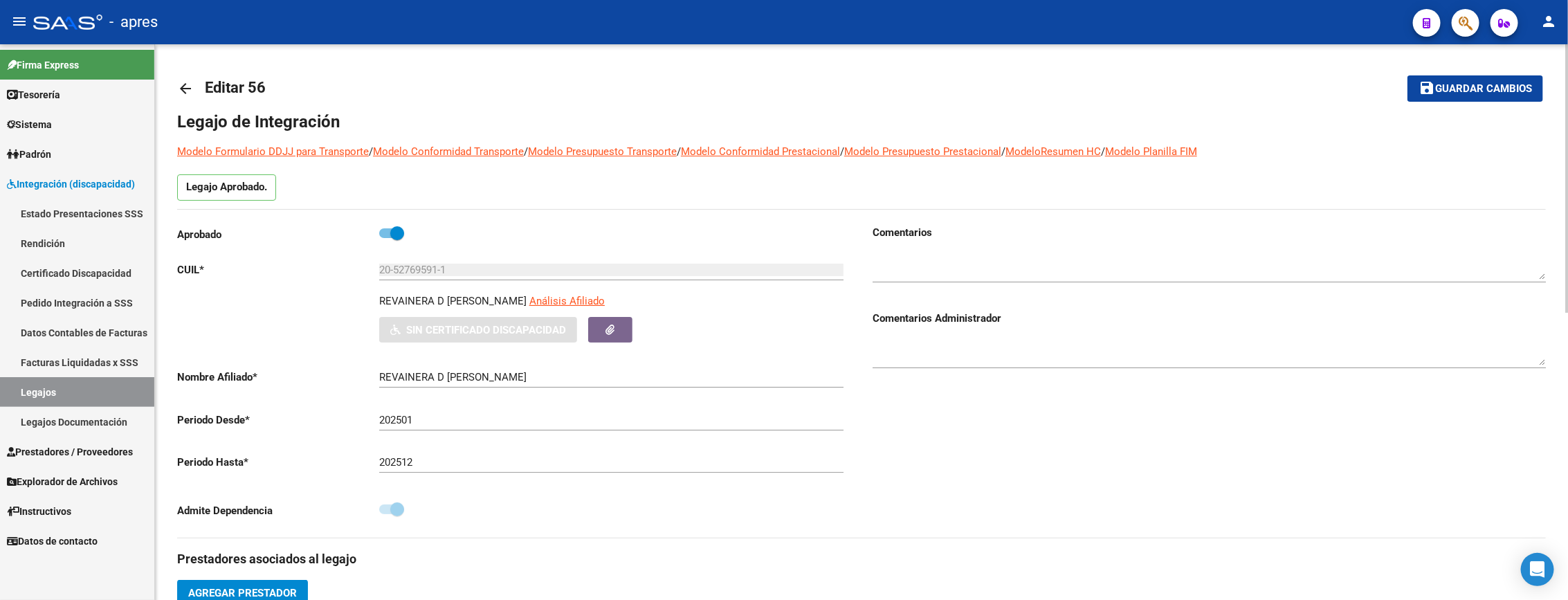
drag, startPoint x: 388, startPoint y: 239, endPoint x: 399, endPoint y: 230, distance: 14.2
click at [388, 237] on span at bounding box center [392, 233] width 25 height 9
click at [386, 238] on input "checkbox" at bounding box center [386, 238] width 1 height 1
checkbox input "false"
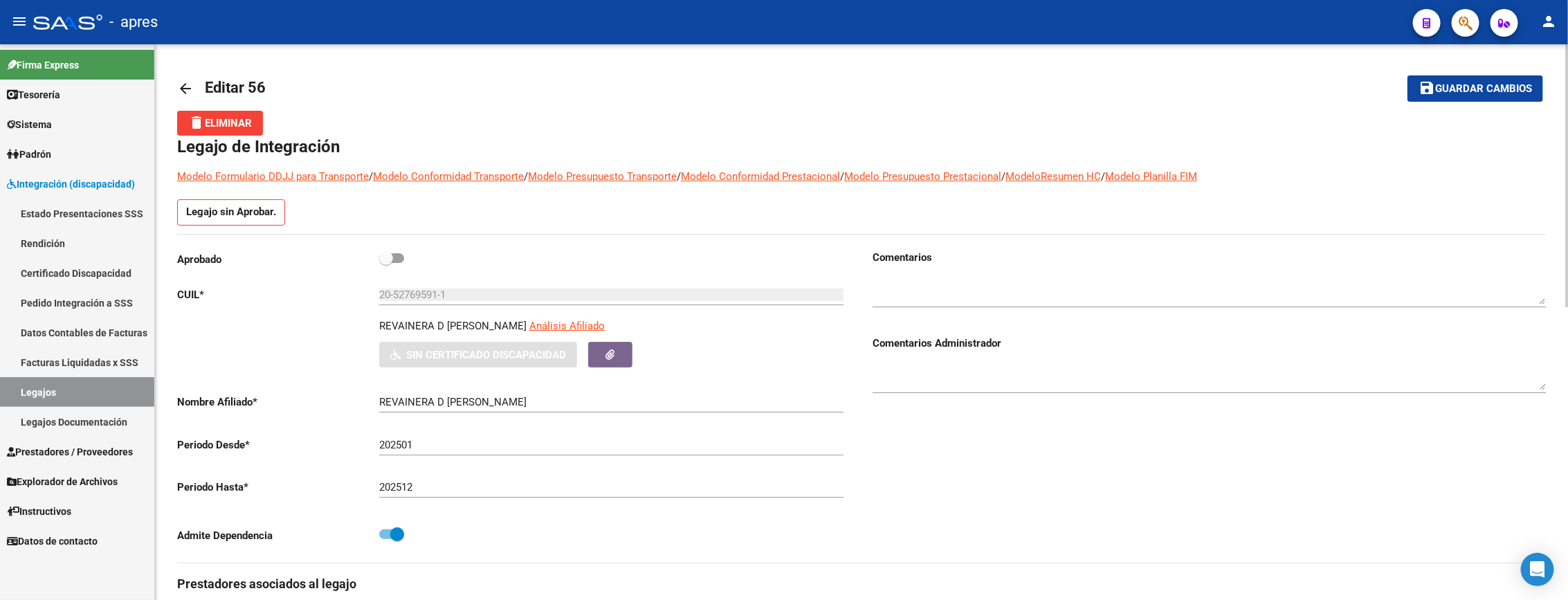
click at [242, 123] on span "delete Eliminar" at bounding box center [220, 123] width 64 height 13
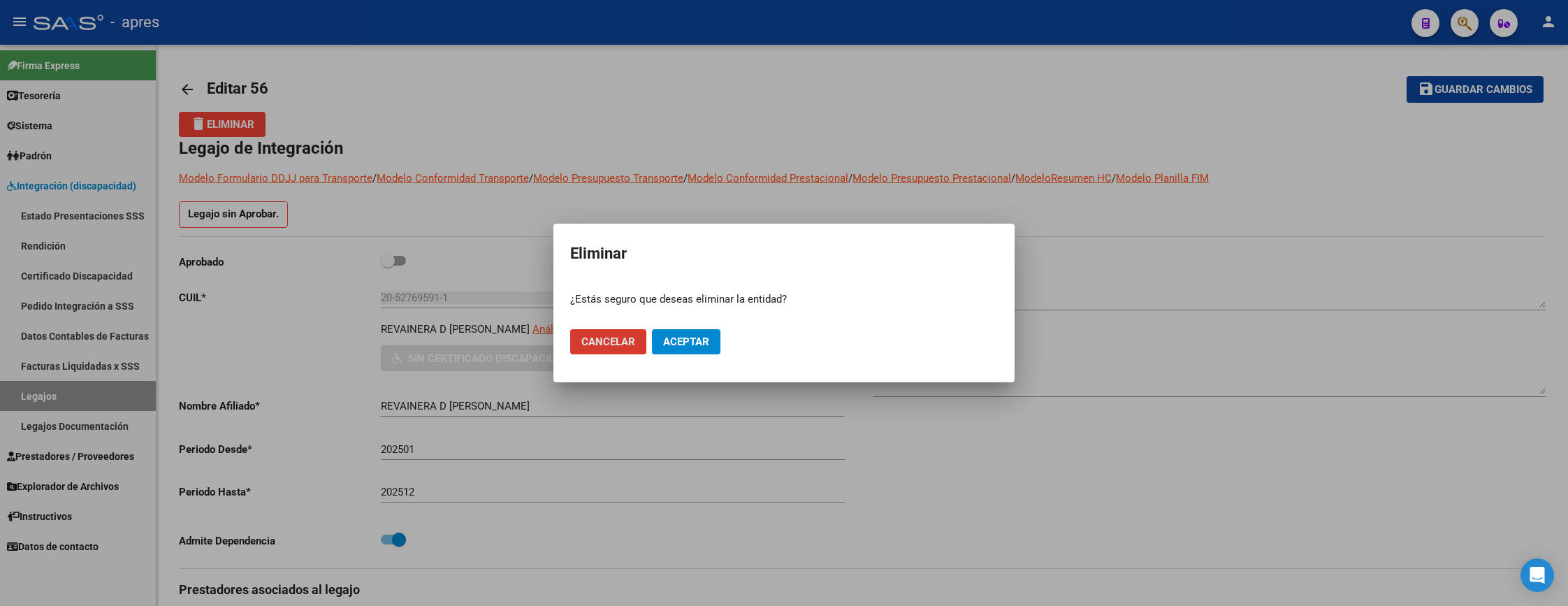
click at [685, 330] on button "Aceptar" at bounding box center [686, 342] width 68 height 25
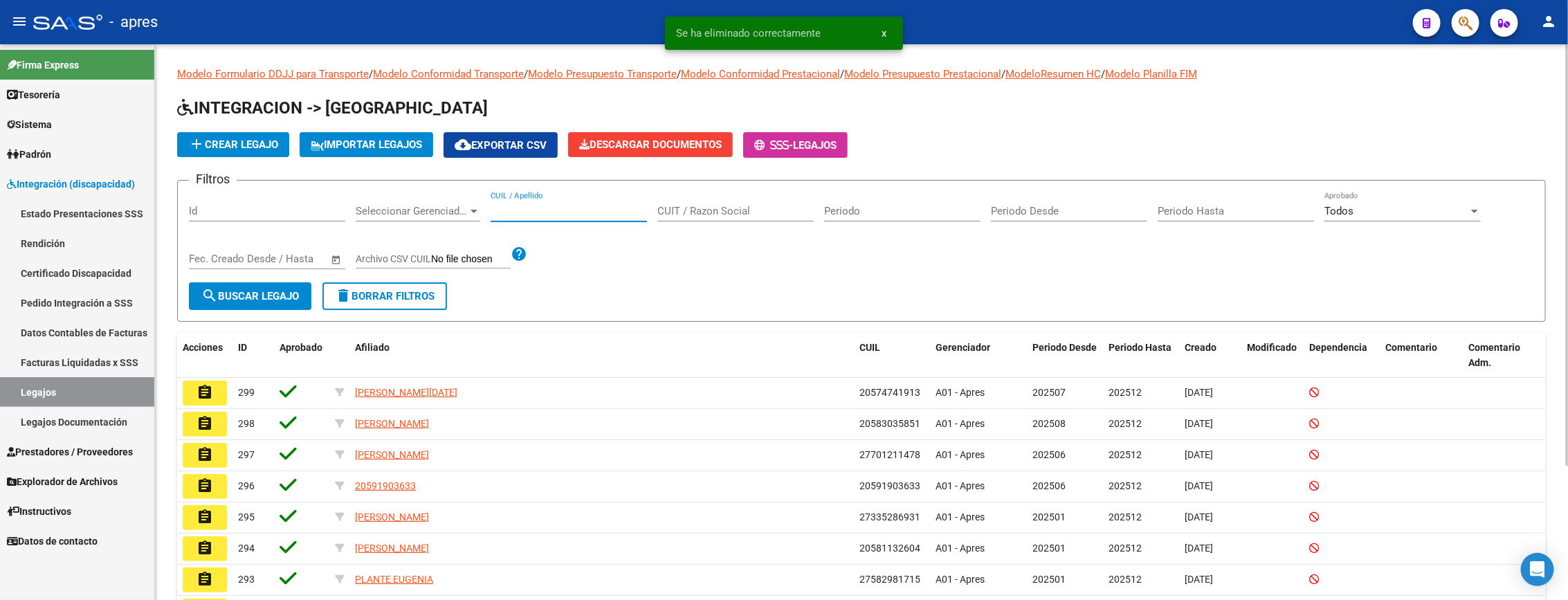
click at [510, 210] on input "CUIL / Apellido" at bounding box center [568, 211] width 156 height 13
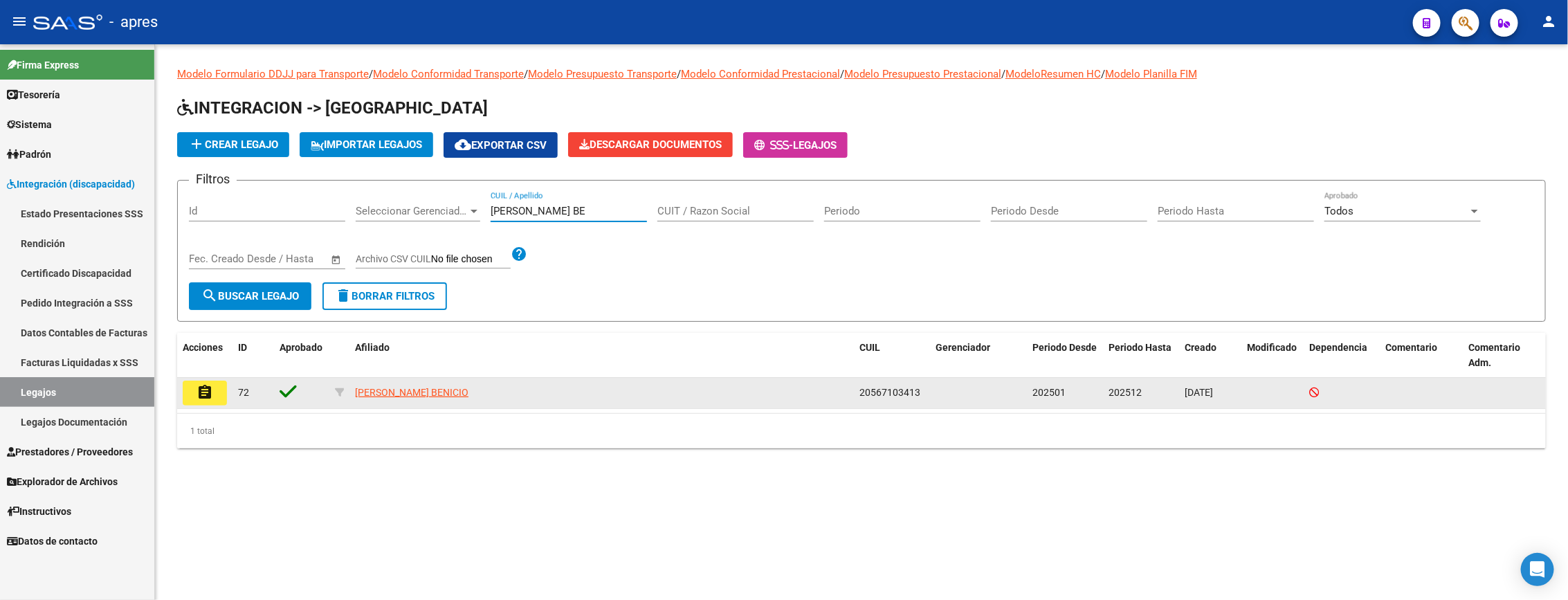
type input "[PERSON_NAME] BE"
click at [181, 393] on datatable-body-cell "assignment" at bounding box center [205, 393] width 55 height 31
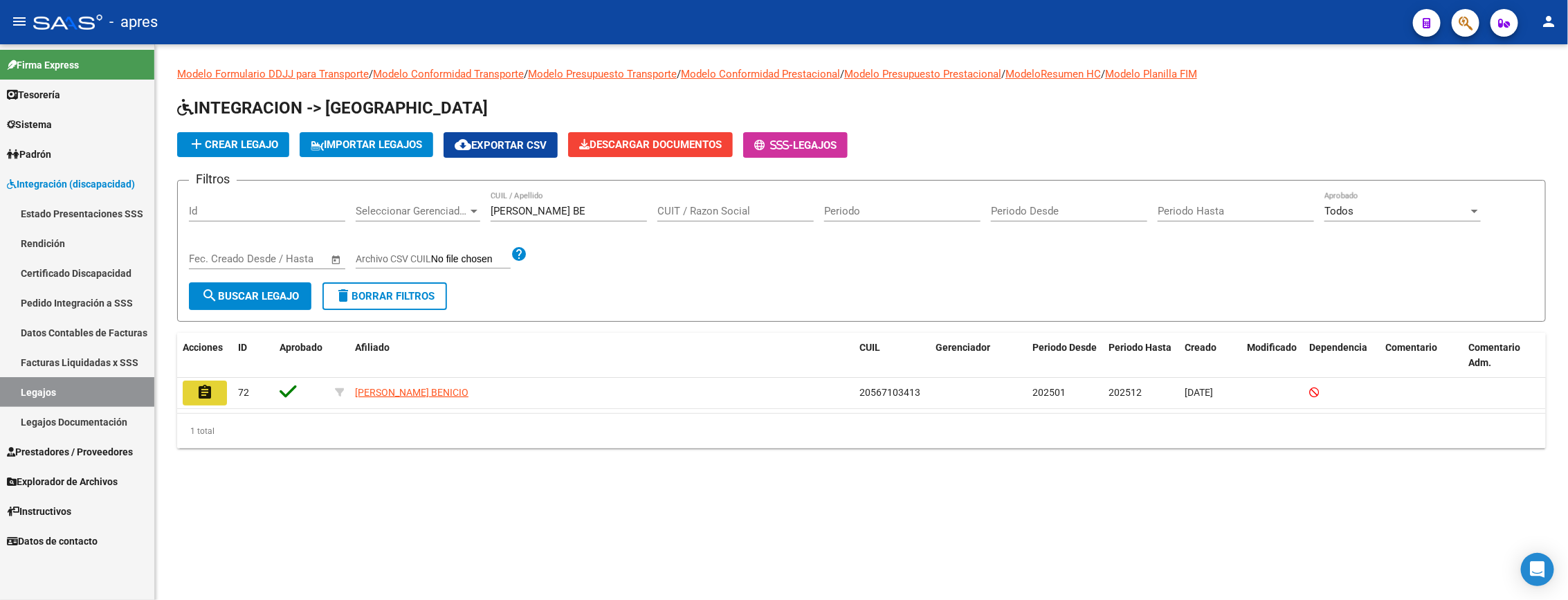
drag, startPoint x: 199, startPoint y: 393, endPoint x: 154, endPoint y: 366, distance: 52.5
click at [189, 387] on button "assignment" at bounding box center [205, 393] width 44 height 25
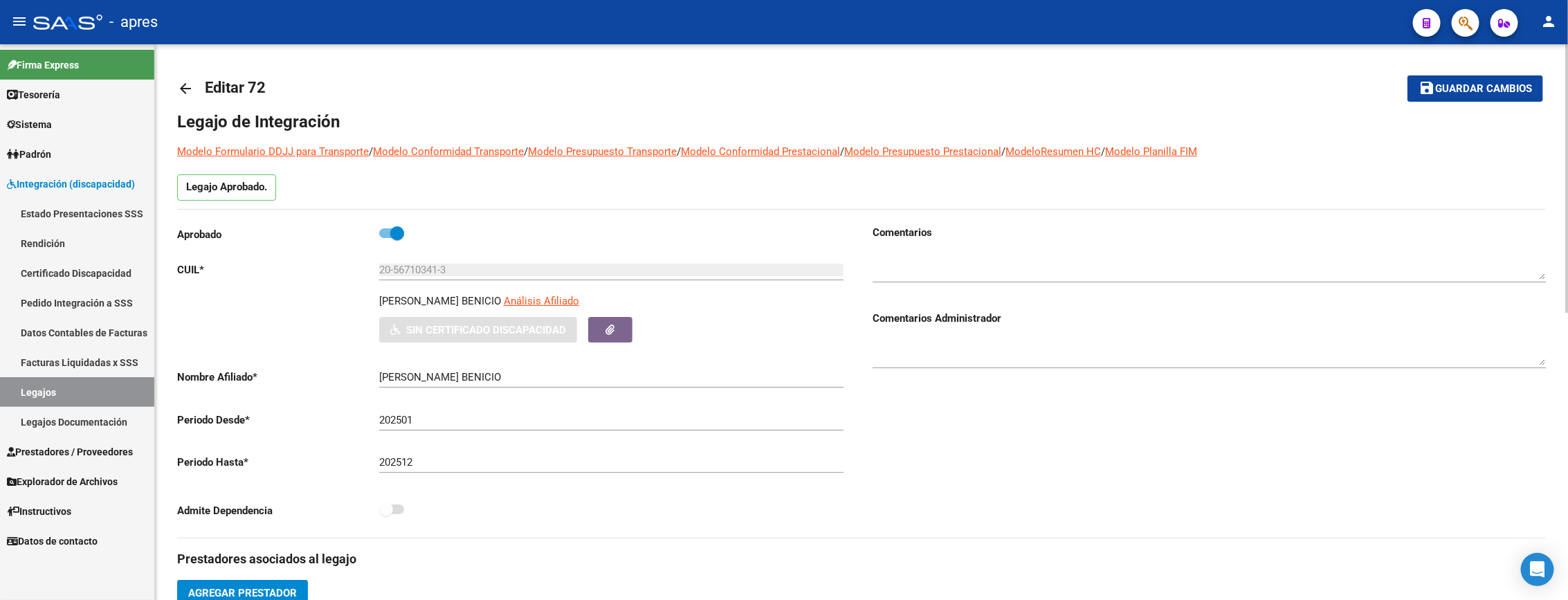
click at [389, 225] on label at bounding box center [392, 232] width 25 height 16
click at [386, 238] on input "checkbox" at bounding box center [386, 238] width 1 height 1
checkbox input "false"
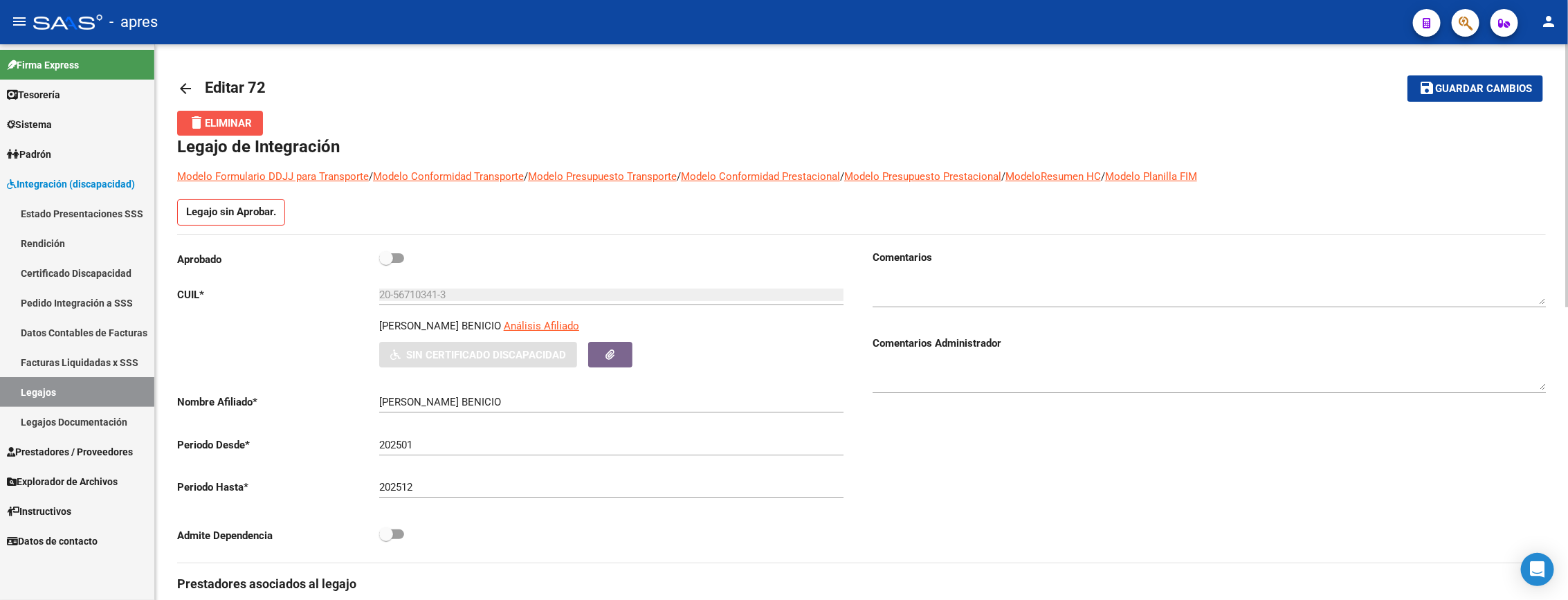
click at [222, 133] on button "delete Eliminar" at bounding box center [220, 123] width 86 height 25
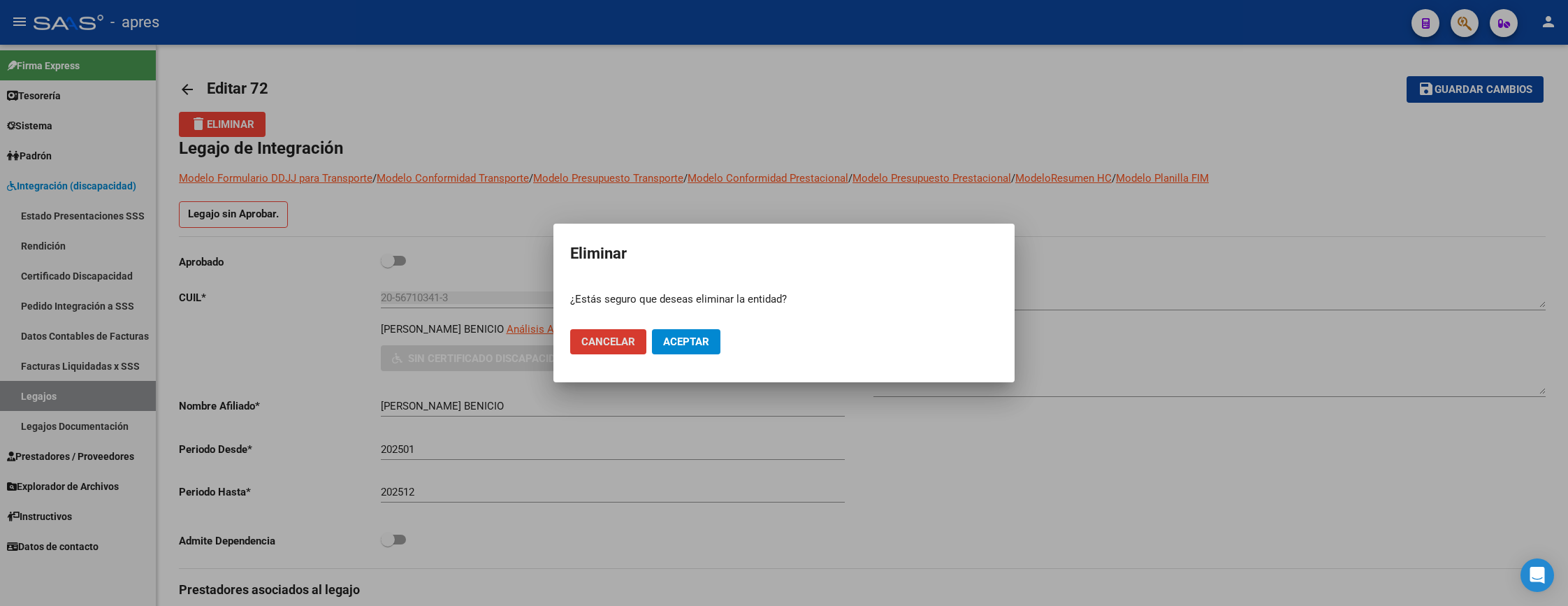
click at [667, 353] on button "Aceptar" at bounding box center [686, 342] width 68 height 25
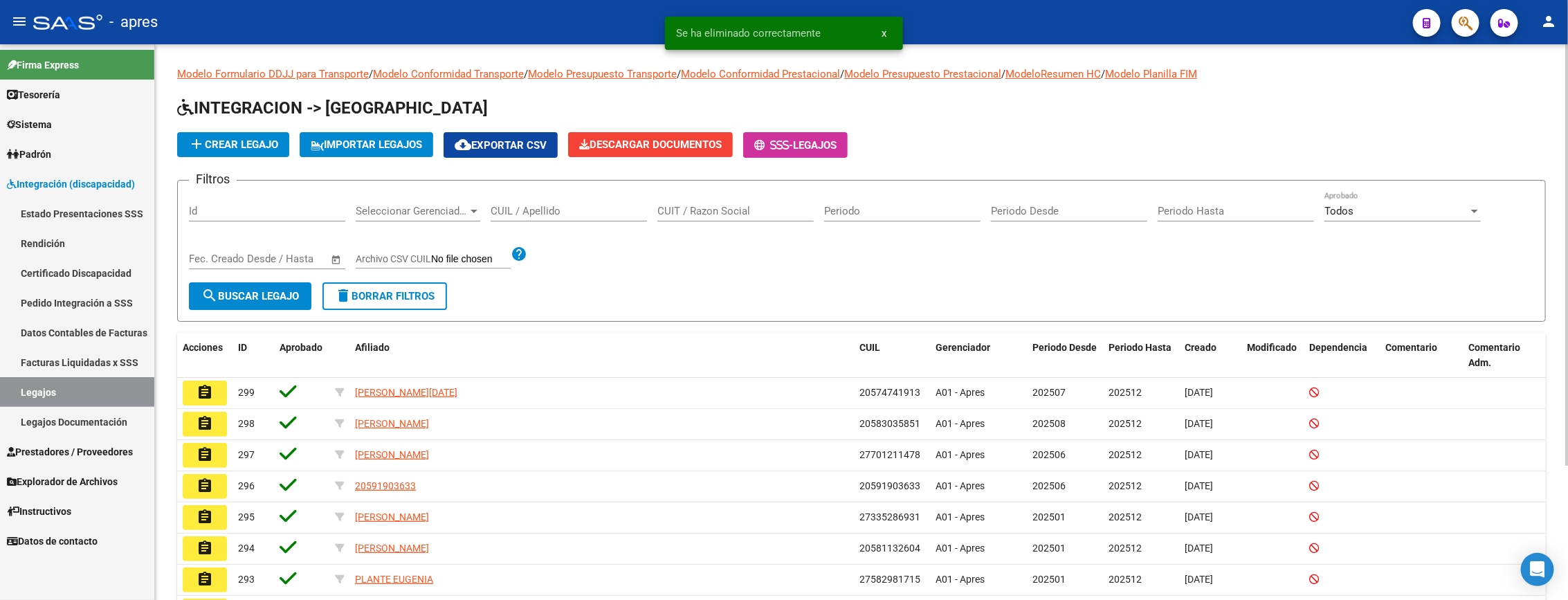
click at [539, 207] on input "CUIL / Apellido" at bounding box center [568, 211] width 156 height 13
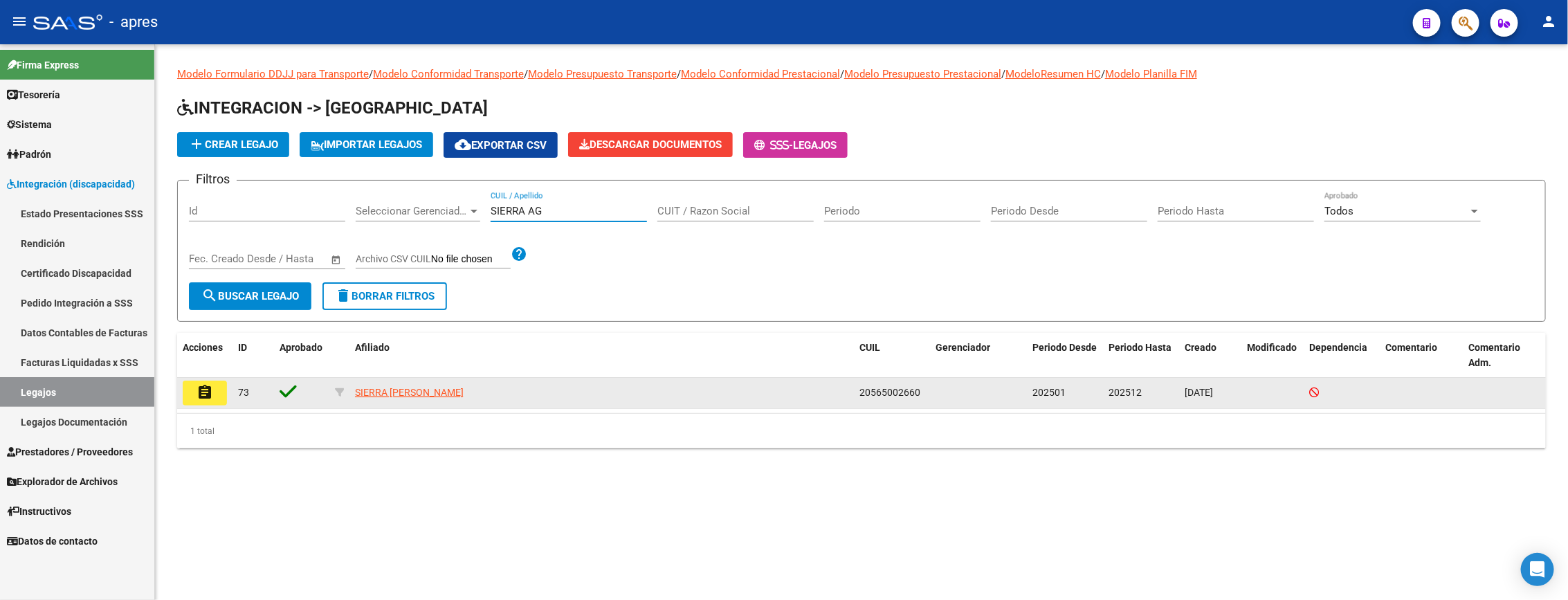
type input "SIERRA AG"
click at [216, 387] on button "assignment" at bounding box center [205, 393] width 44 height 25
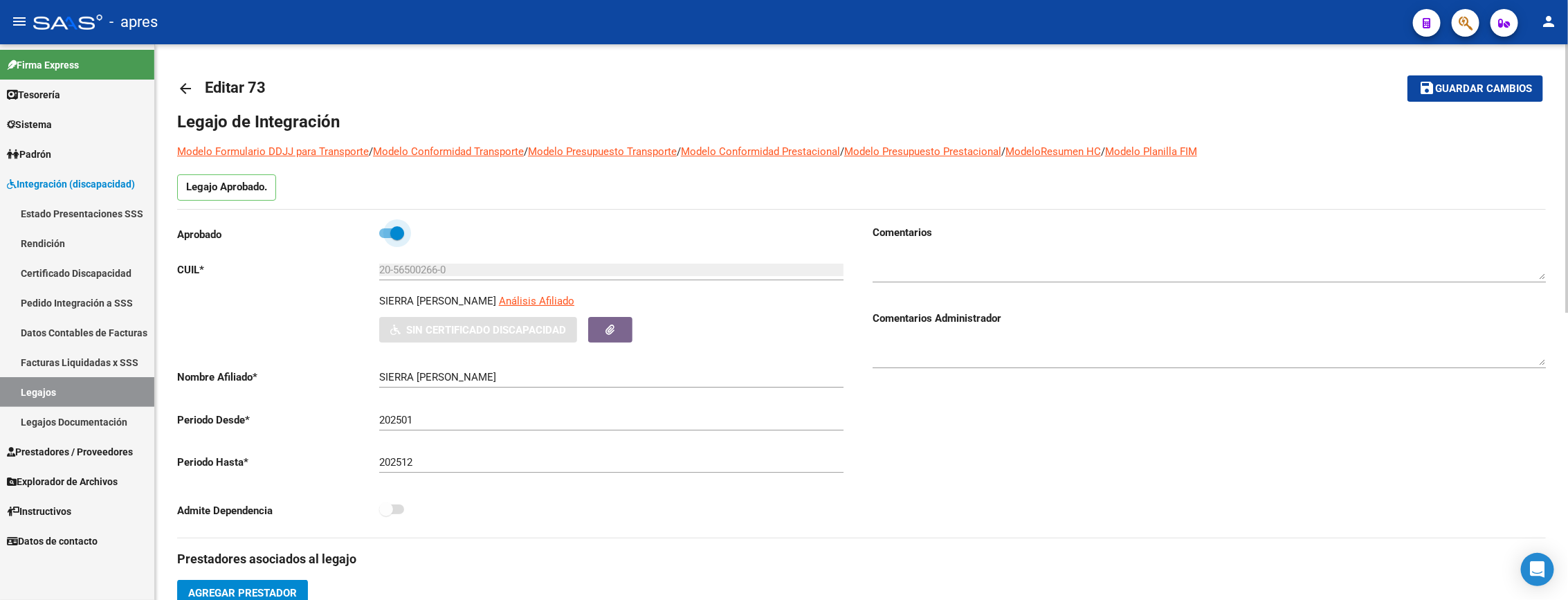
click at [390, 227] on span at bounding box center [397, 233] width 14 height 14
click at [386, 238] on input "checkbox" at bounding box center [386, 238] width 1 height 1
checkbox input "false"
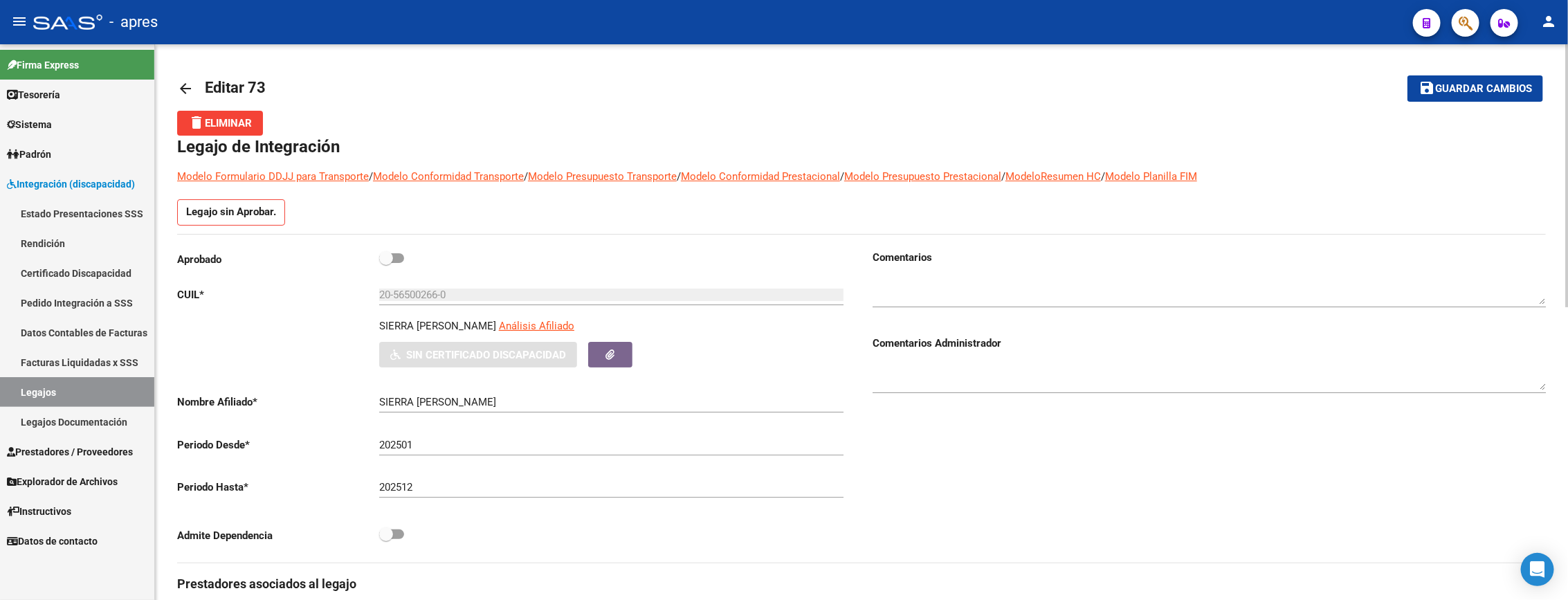
click at [262, 126] on button "delete Eliminar" at bounding box center [220, 123] width 86 height 25
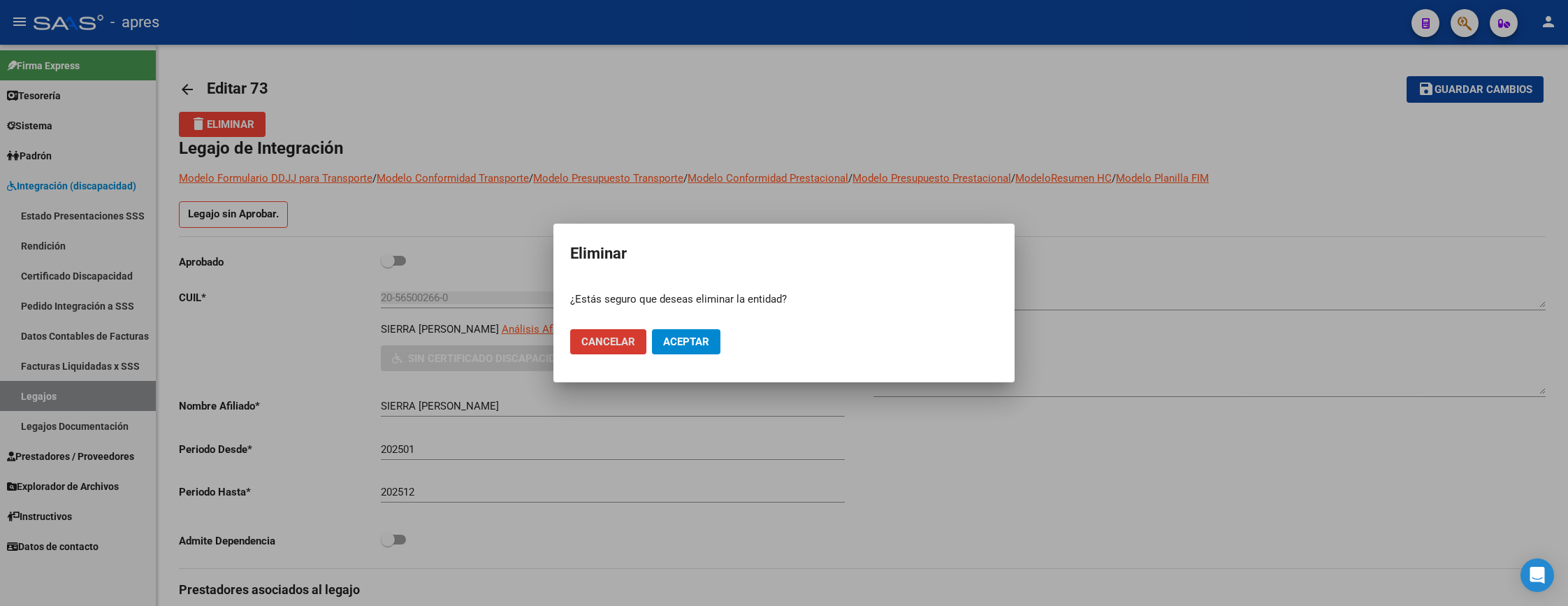
click at [676, 340] on span "Aceptar" at bounding box center [686, 342] width 46 height 13
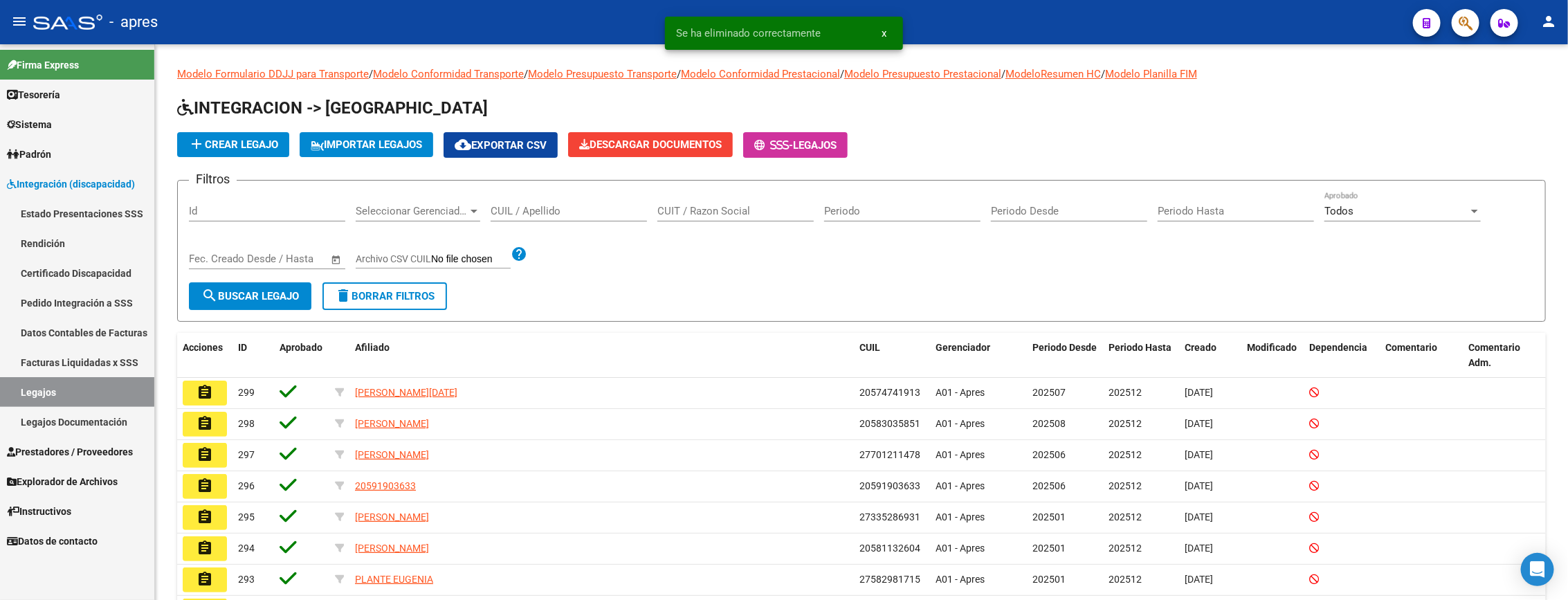
click at [61, 271] on link "Certificado Discapacidad" at bounding box center [77, 273] width 154 height 30
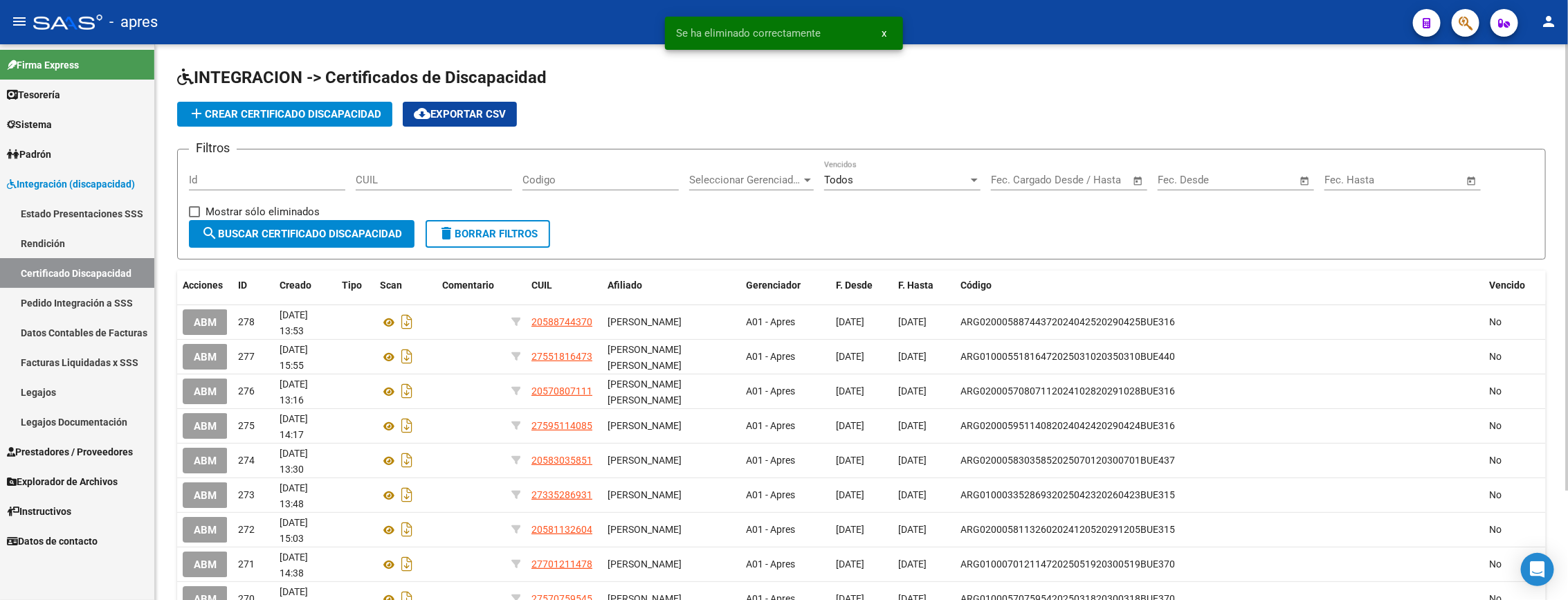
click at [381, 183] on input "CUIL" at bounding box center [433, 180] width 156 height 13
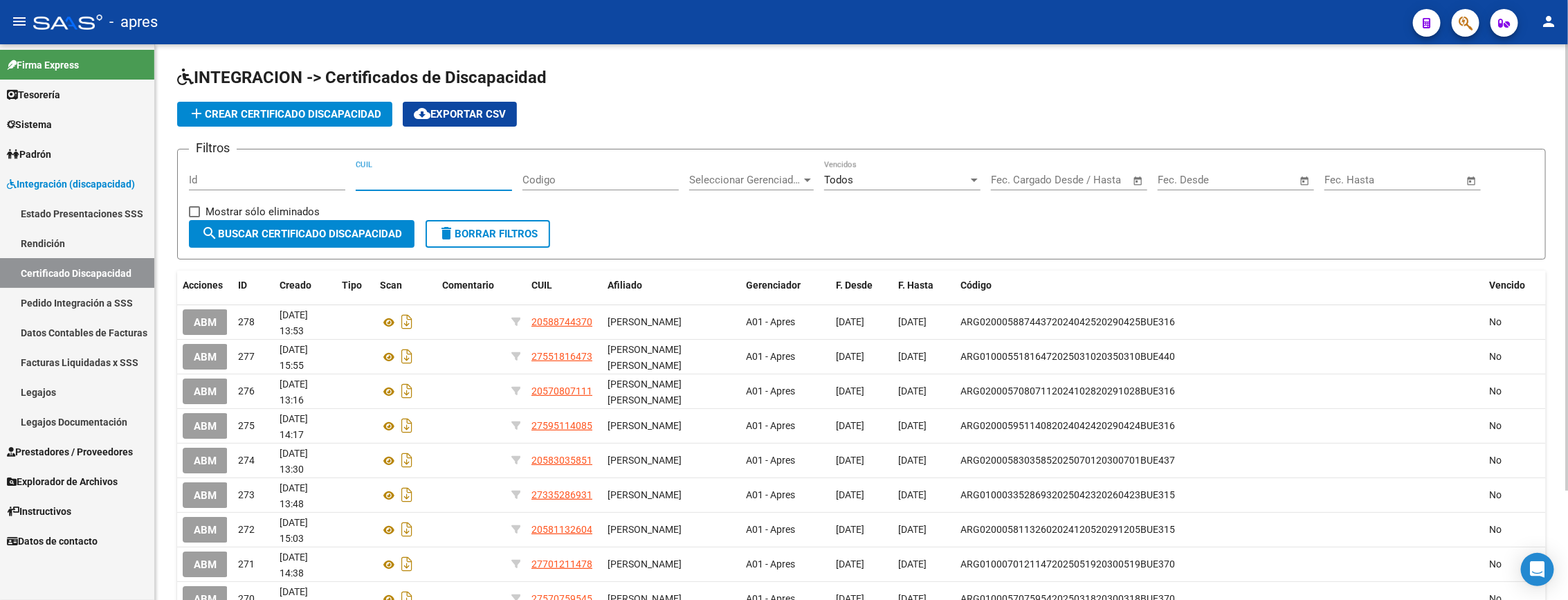
click at [381, 183] on input "CUIL" at bounding box center [433, 180] width 156 height 13
click at [389, 183] on input "CUIL" at bounding box center [433, 180] width 156 height 13
type input "20-56500266-0"
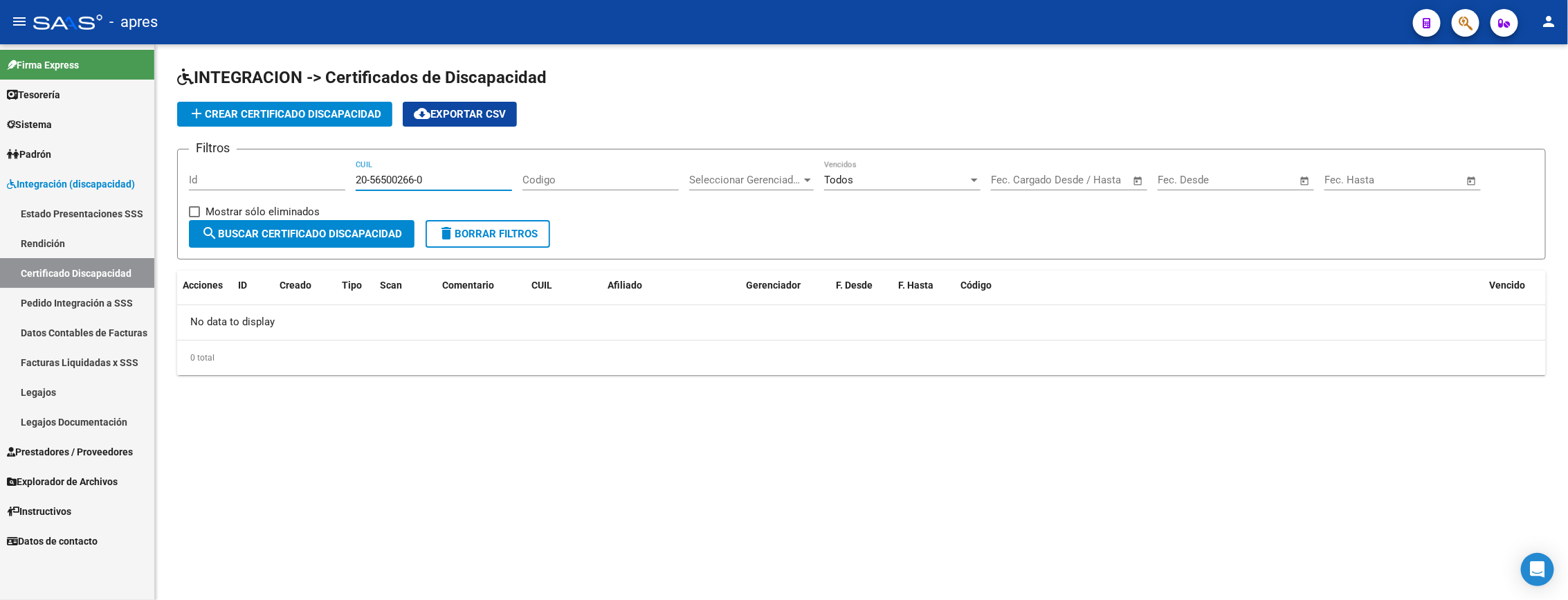
drag, startPoint x: 462, startPoint y: 179, endPoint x: -122, endPoint y: 179, distance: 584.0
click at [0, 179] on html "menu - apres person Firma Express Tesorería Extractos Procesados (csv) Extracto…" at bounding box center [784, 300] width 1568 height 600
type input "20-56710341-3"
drag, startPoint x: 433, startPoint y: 181, endPoint x: 254, endPoint y: 156, distance: 180.7
click at [255, 156] on form "Filtros Id 20-56710341-3 CUIL Codigo Seleccionar Gerenciador Seleccionar Gerenc…" at bounding box center [861, 203] width 1369 height 111
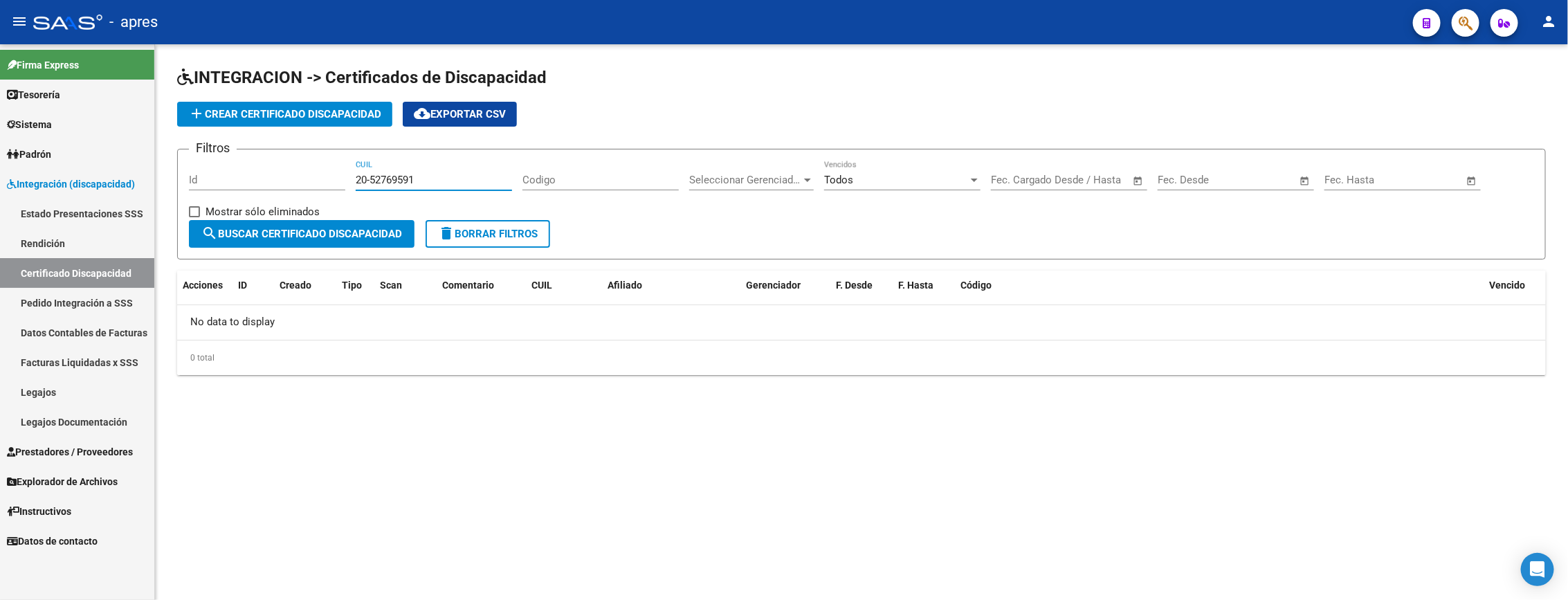
type input "20-52769591-1"
drag, startPoint x: 429, startPoint y: 177, endPoint x: 291, endPoint y: 163, distance: 138.7
click at [291, 163] on div "Filtros Id 20-52769591-1 CUIL Codigo Seleccionar Gerenciador Seleccionar Gerenc…" at bounding box center [861, 190] width 1345 height 60
type input "23-56796608-9"
drag, startPoint x: 428, startPoint y: 185, endPoint x: 260, endPoint y: 169, distance: 168.8
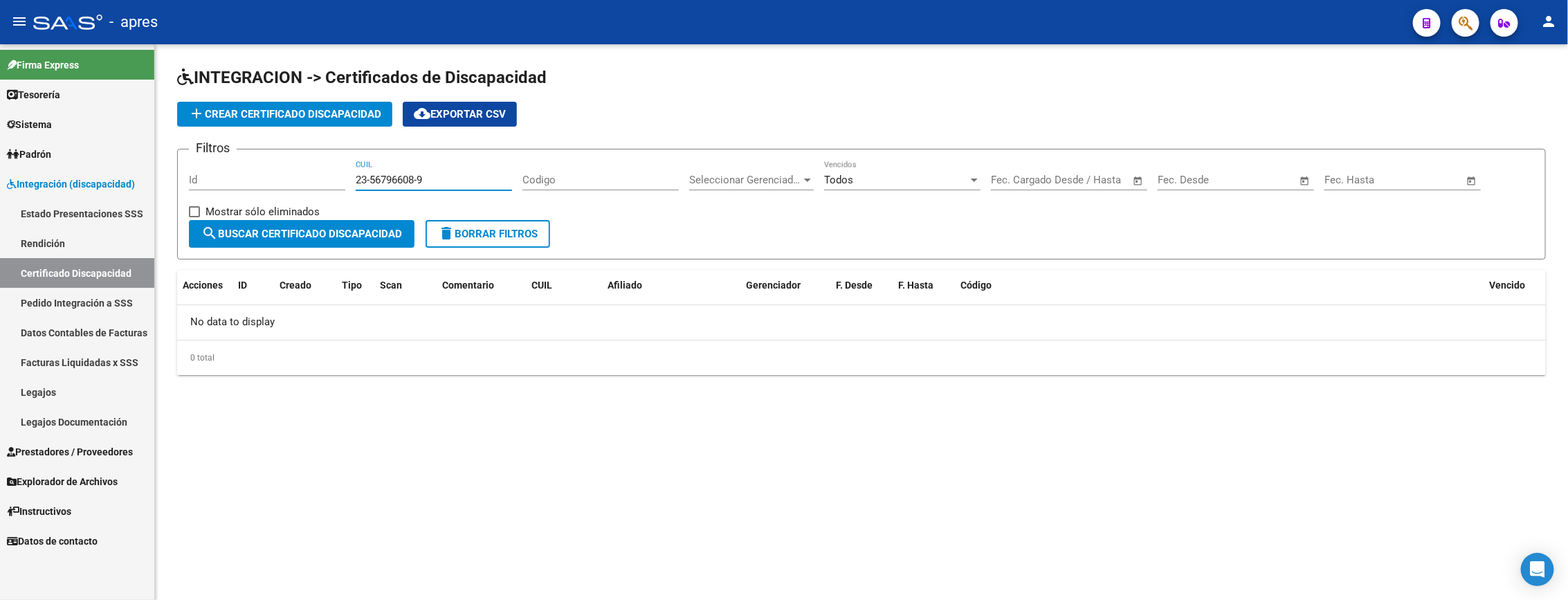
click at [260, 169] on div "Filtros Id 23-56796608-9 CUIL Codigo Seleccionar Gerenciador Seleccionar Gerenc…" at bounding box center [861, 190] width 1345 height 60
type input "23-56796608-9"
drag, startPoint x: 451, startPoint y: 183, endPoint x: 264, endPoint y: 179, distance: 187.0
click at [264, 179] on div "Filtros Id 23-56796608-9 CUIL Codigo Seleccionar Gerenciador Seleccionar Gerenc…" at bounding box center [861, 190] width 1345 height 60
drag, startPoint x: 422, startPoint y: 183, endPoint x: 702, endPoint y: 183, distance: 280.0
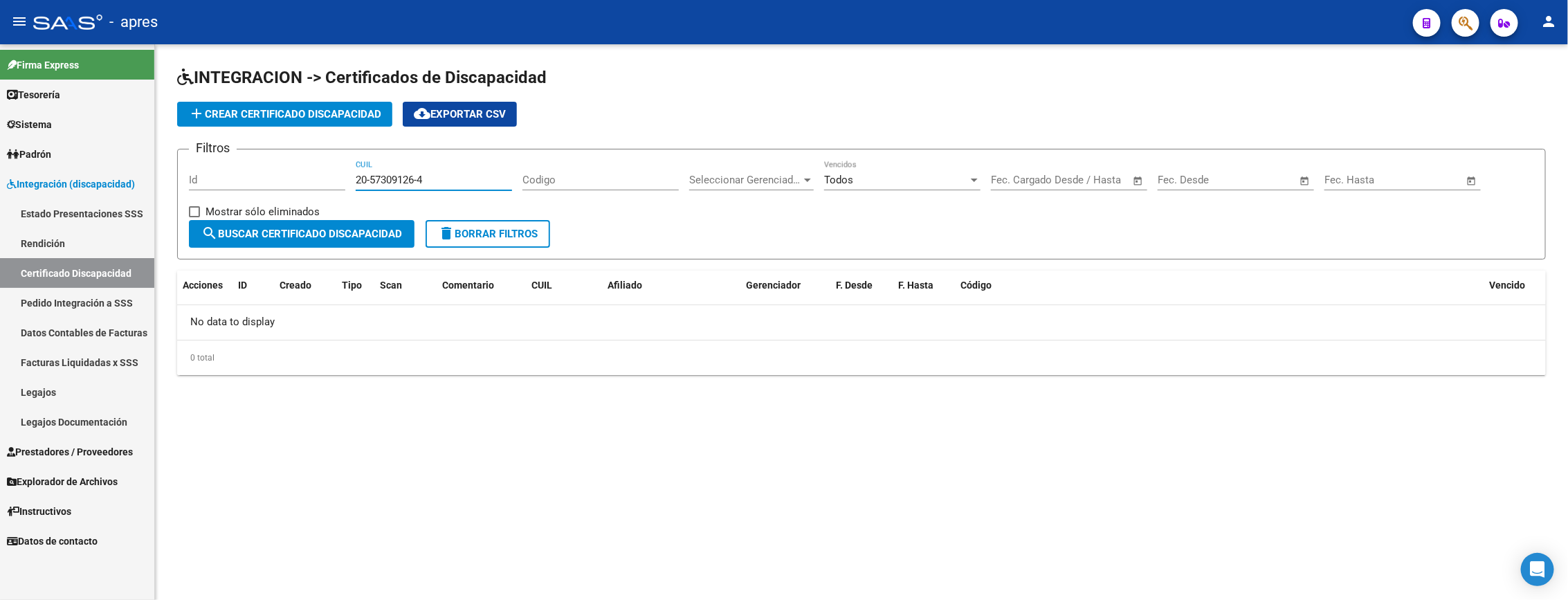
click at [701, 183] on div "Filtros Id 20-57309126-4 CUIL Codigo Seleccionar Gerenciador Seleccionar Gerenc…" at bounding box center [861, 190] width 1345 height 60
type input "20-57309126-5"
drag, startPoint x: 448, startPoint y: 179, endPoint x: -166, endPoint y: 152, distance: 614.6
click at [0, 152] on html "menu - apres person Firma Express Tesorería Extractos Procesados (csv) Extracto…" at bounding box center [784, 300] width 1568 height 600
type input "20-56398456-3"
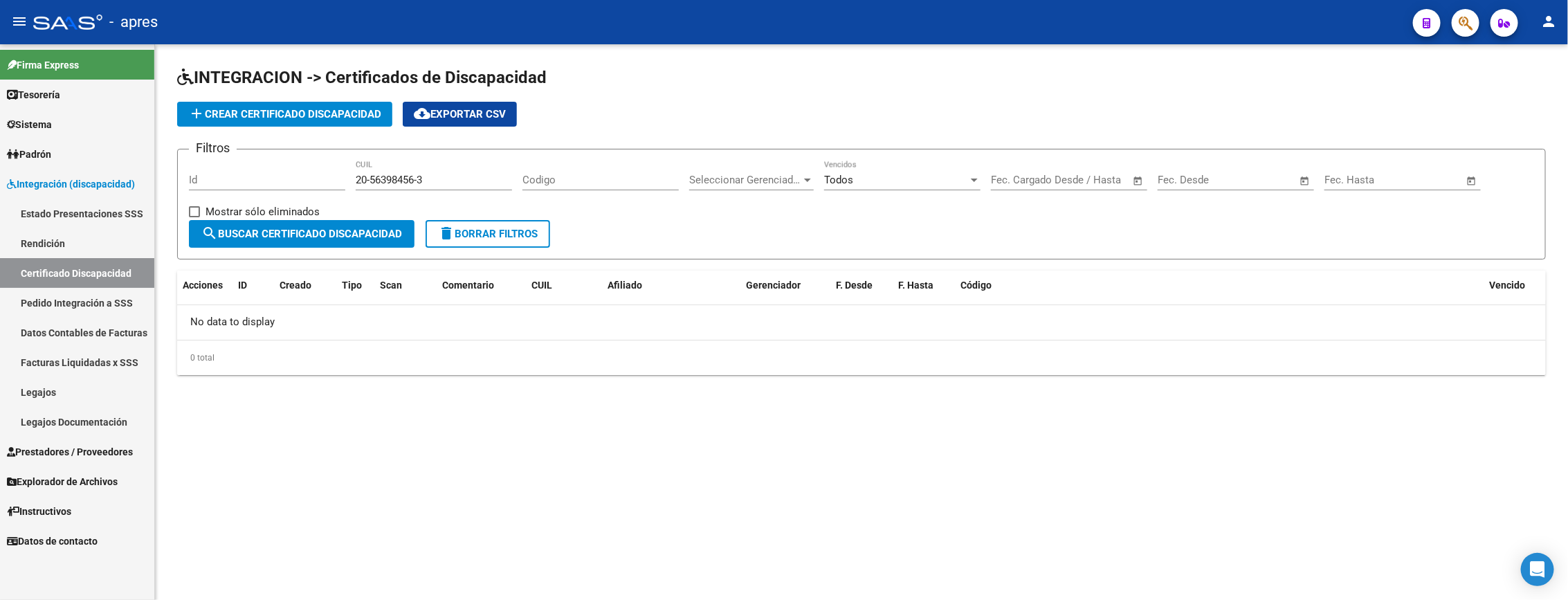
drag, startPoint x: 433, startPoint y: 173, endPoint x: 285, endPoint y: 178, distance: 148.1
click at [285, 178] on div "Filtros Id 20-56398456-3 CUIL Codigo Seleccionar Gerenciador Seleccionar Gerenc…" at bounding box center [861, 190] width 1345 height 60
drag, startPoint x: 217, startPoint y: 169, endPoint x: 164, endPoint y: 170, distance: 53.0
click at [164, 170] on div "INTEGRACION -> Certificados de Discapacidad add Crear Certificado Discapacidad …" at bounding box center [861, 232] width 1413 height 375
click at [617, 430] on mat-sidenav-content "INTEGRACION -> Certificados de Discapacidad add Crear Certificado Discapacidad …" at bounding box center [861, 322] width 1413 height 556
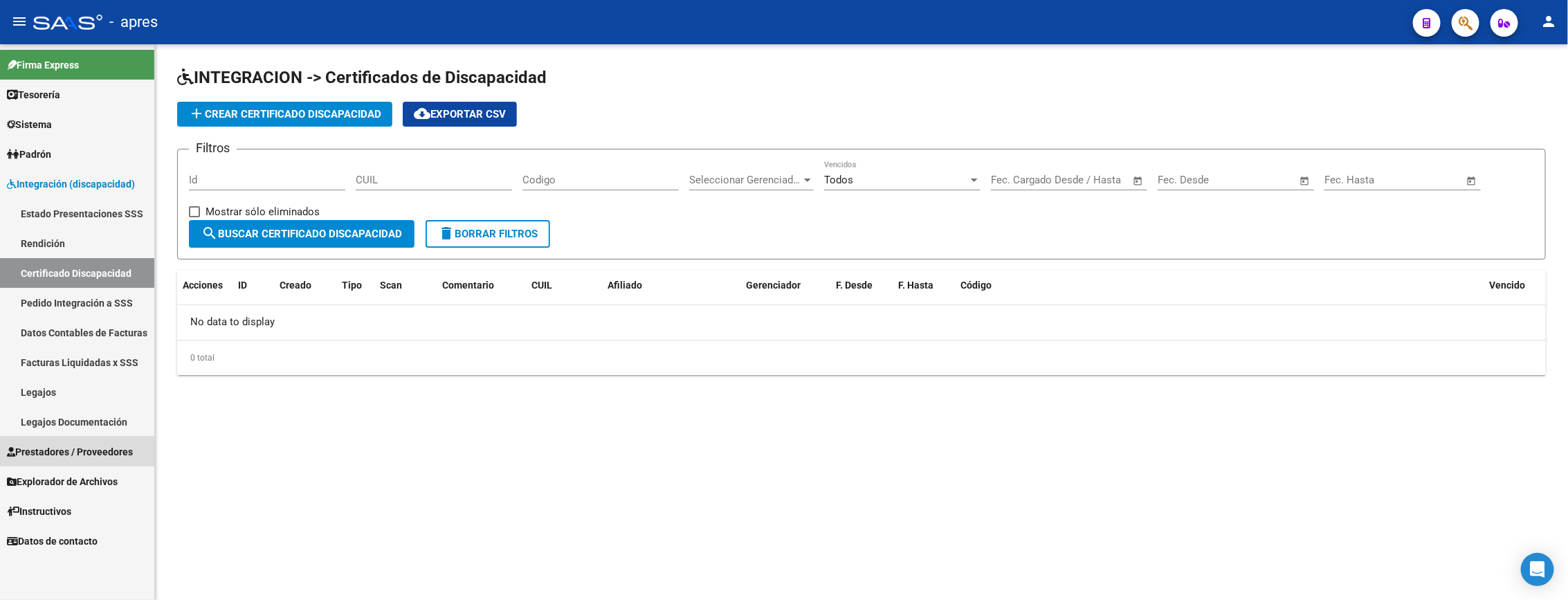
click at [87, 439] on link "Prestadores / Proveedores" at bounding box center [77, 452] width 154 height 30
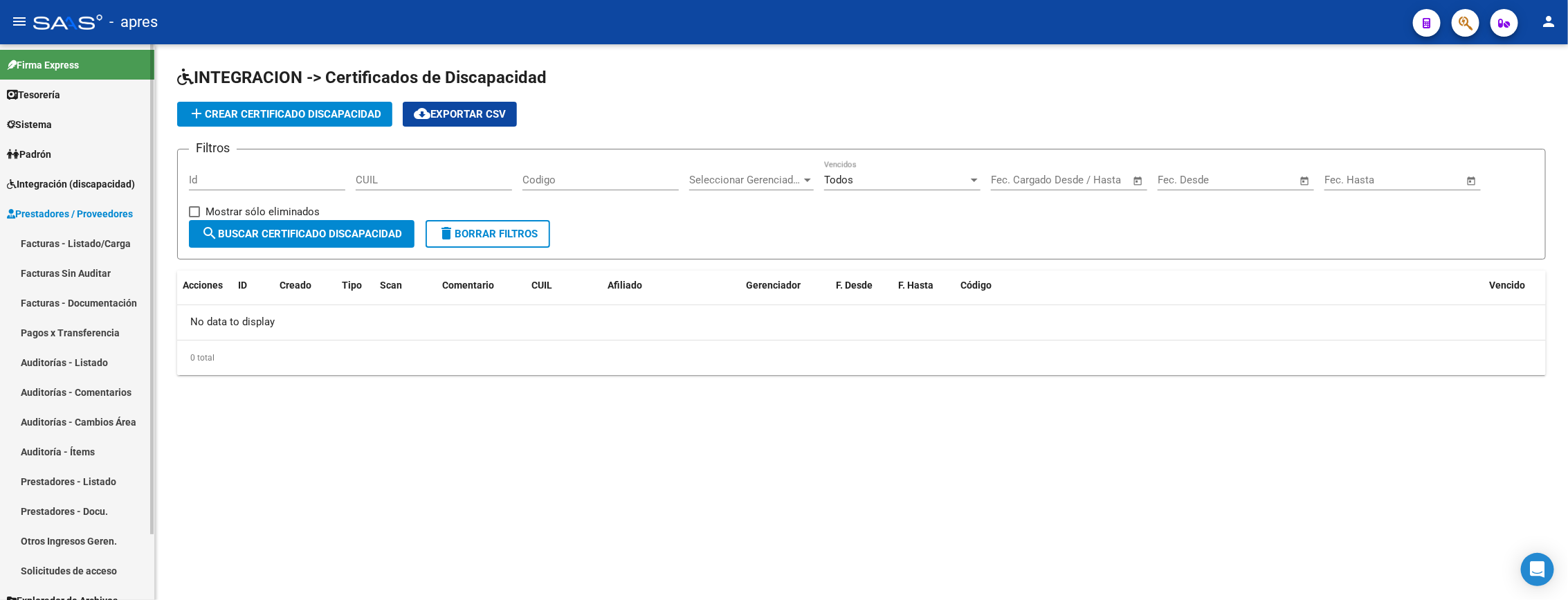
click at [71, 237] on link "Facturas - Listado/Carga" at bounding box center [77, 243] width 154 height 30
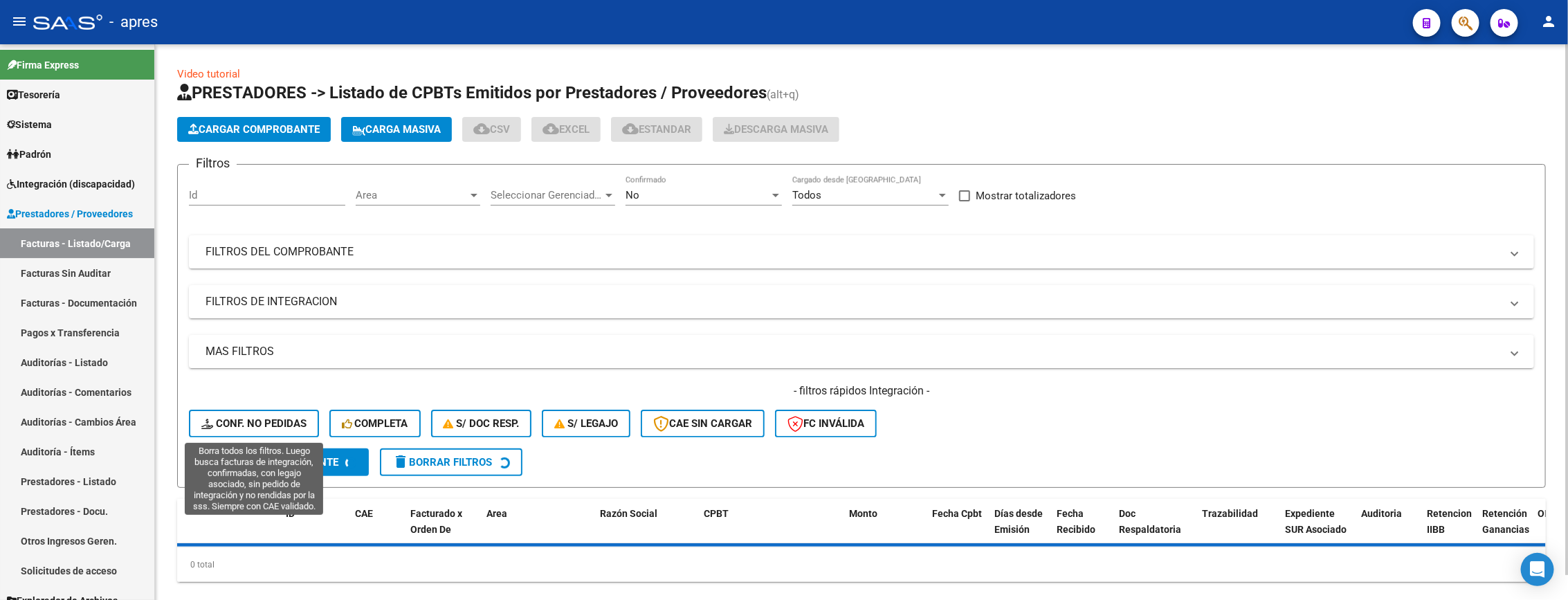
click at [243, 420] on span "Conf. no pedidas" at bounding box center [254, 423] width 105 height 13
